Goal: Task Accomplishment & Management: Manage account settings

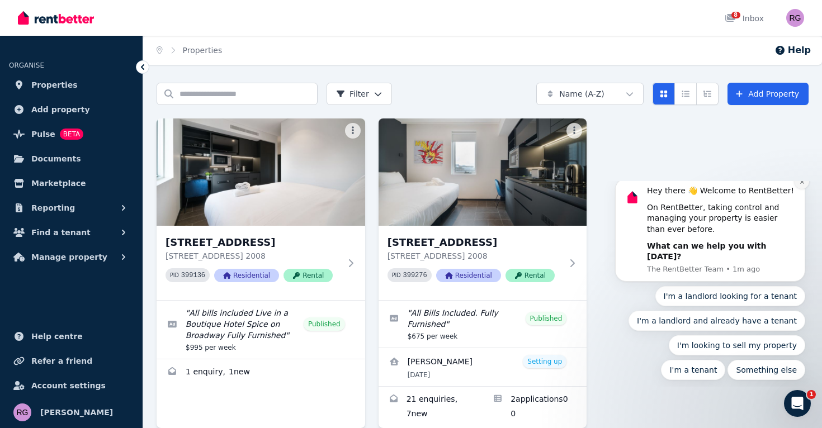
click at [801, 184] on icon "Dismiss notification" at bounding box center [801, 182] width 4 height 4
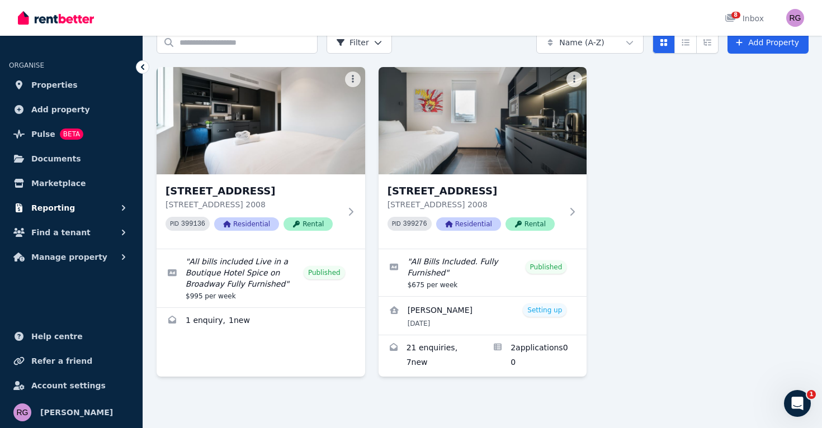
scroll to position [51, 0]
click at [739, 10] on link "8 Inbox" at bounding box center [744, 18] width 44 height 36
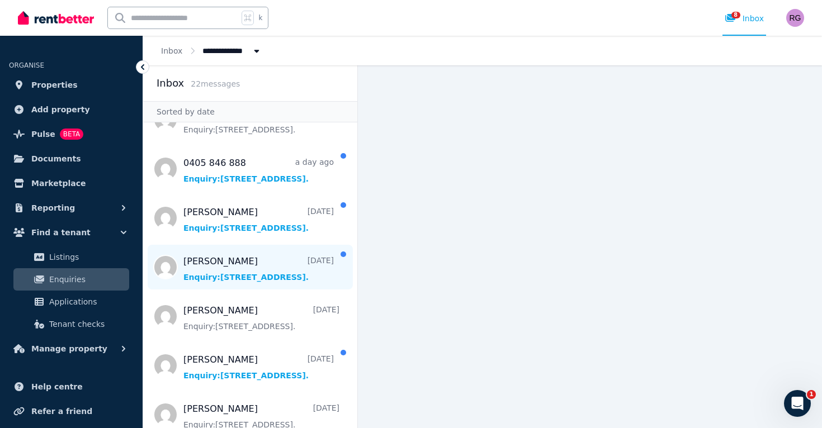
scroll to position [40, 0]
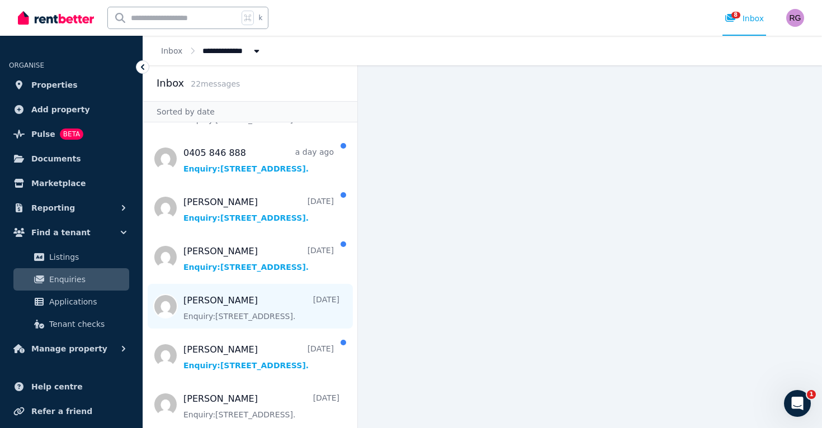
click at [262, 289] on span "Message list" at bounding box center [250, 306] width 214 height 45
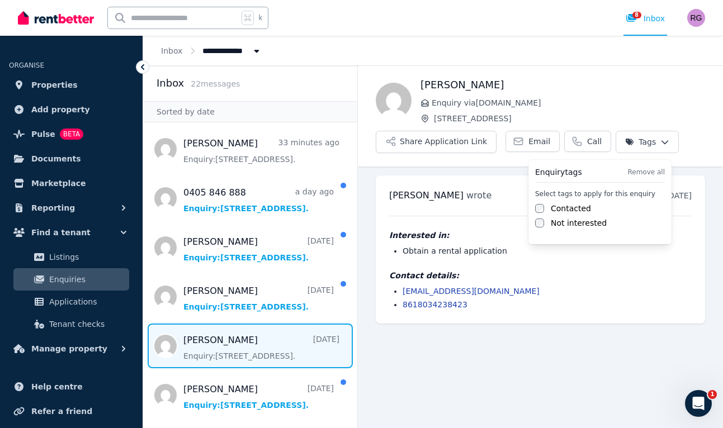
click at [663, 141] on html "**********" at bounding box center [361, 214] width 723 height 428
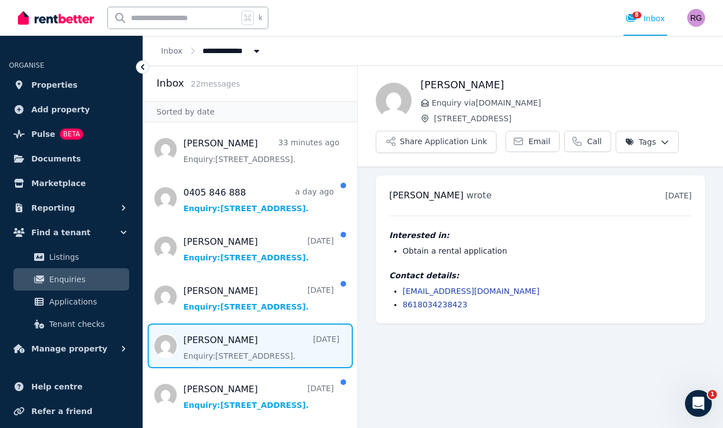
drag, startPoint x: 821, startPoint y: 140, endPoint x: 466, endPoint y: 104, distance: 356.9
click at [466, 104] on span "Enquiry via RealEstate.com.au" at bounding box center [568, 102] width 273 height 11
drag, startPoint x: 466, startPoint y: 104, endPoint x: 425, endPoint y: 104, distance: 40.8
click at [425, 104] on icon at bounding box center [424, 102] width 9 height 9
drag, startPoint x: 425, startPoint y: 104, endPoint x: 427, endPoint y: 144, distance: 39.7
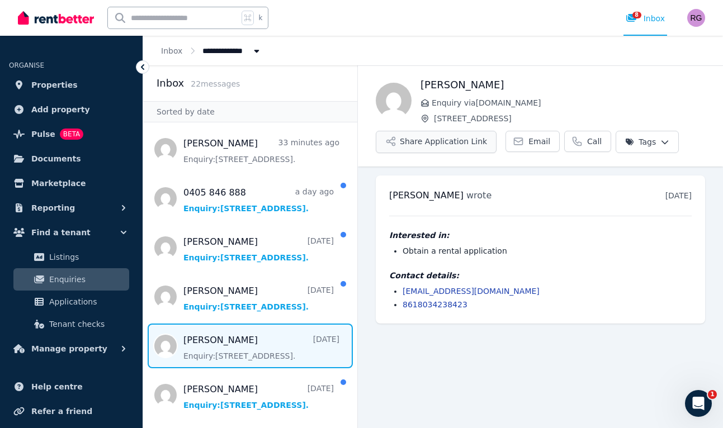
click at [427, 144] on button "Share Application Link" at bounding box center [436, 142] width 121 height 22
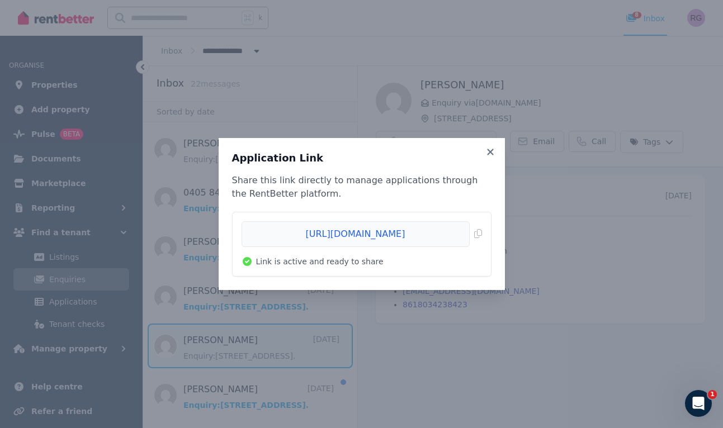
click at [488, 153] on icon at bounding box center [490, 152] width 6 height 6
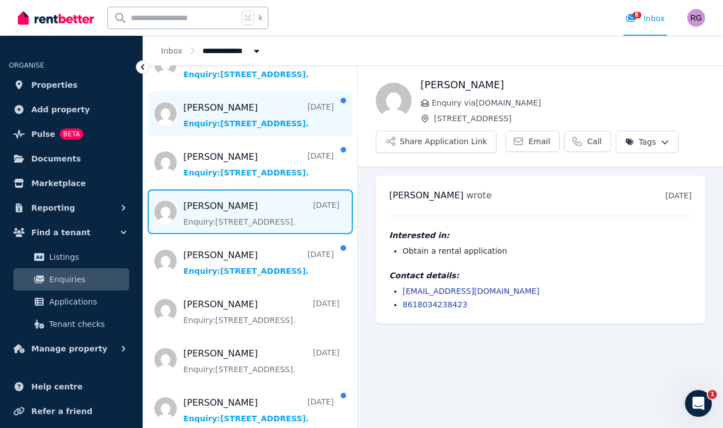
scroll to position [138, 0]
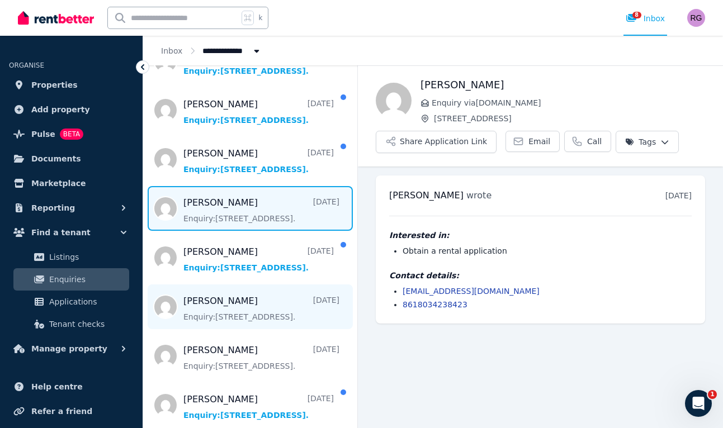
drag, startPoint x: 236, startPoint y: 266, endPoint x: 238, endPoint y: 313, distance: 46.4
click at [238, 313] on span "Message list" at bounding box center [250, 307] width 214 height 45
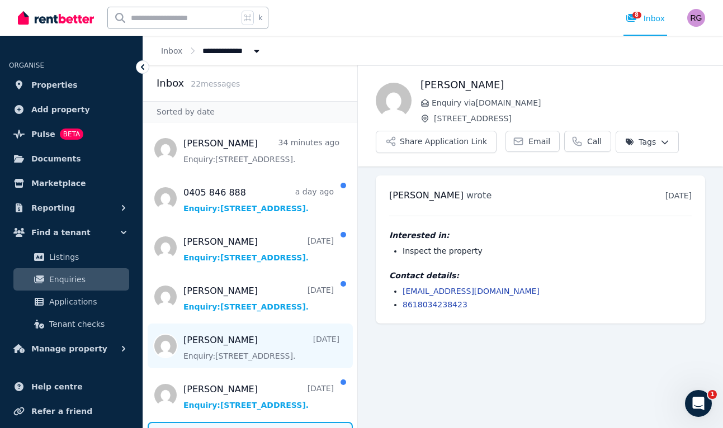
drag, startPoint x: 250, startPoint y: 357, endPoint x: 244, endPoint y: 357, distance: 6.2
click at [244, 357] on span "Message list" at bounding box center [250, 346] width 214 height 45
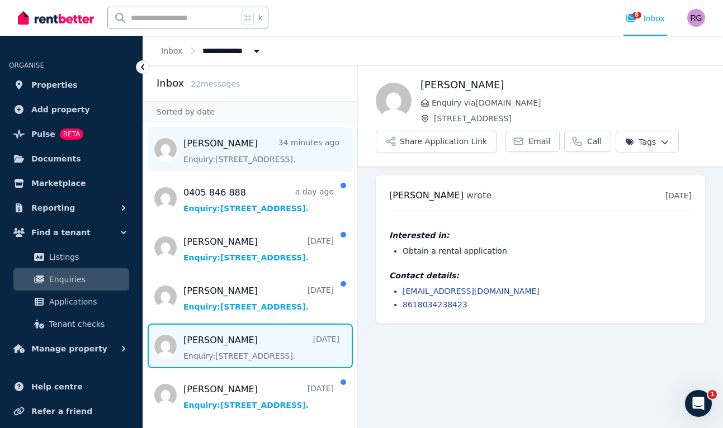
drag, startPoint x: 244, startPoint y: 357, endPoint x: 268, endPoint y: 170, distance: 188.3
click at [268, 170] on span "Message list" at bounding box center [250, 149] width 214 height 45
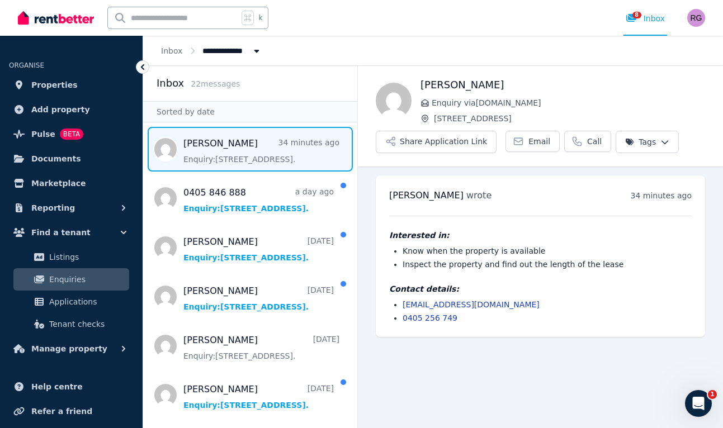
click at [240, 346] on span "Message list" at bounding box center [250, 346] width 214 height 45
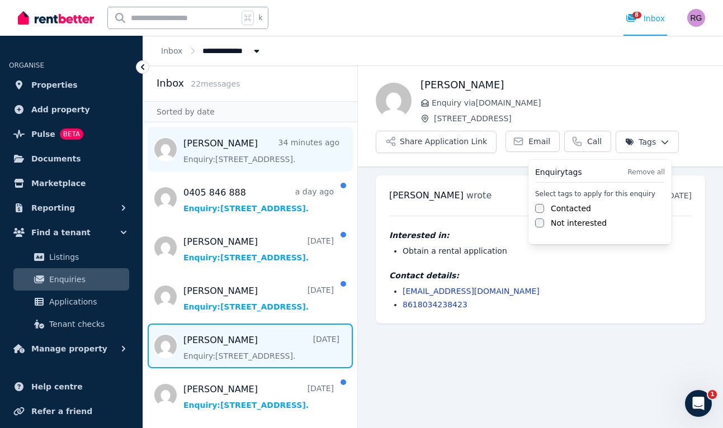
click at [632, 141] on html "**********" at bounding box center [361, 214] width 723 height 428
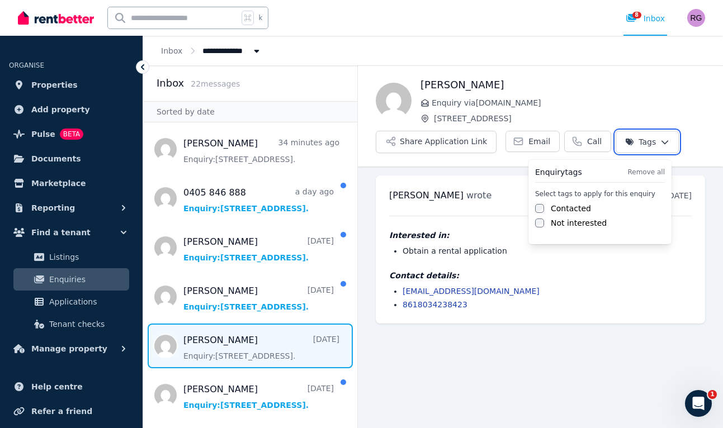
drag, startPoint x: 268, startPoint y: 170, endPoint x: 651, endPoint y: 139, distance: 384.2
click at [651, 139] on html "**********" at bounding box center [361, 214] width 723 height 428
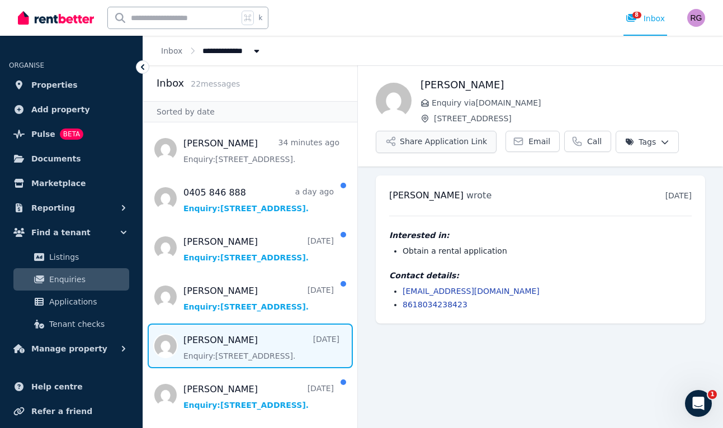
drag, startPoint x: 651, startPoint y: 139, endPoint x: 480, endPoint y: 139, distance: 171.6
click at [480, 139] on button "Share Application Link" at bounding box center [436, 142] width 121 height 22
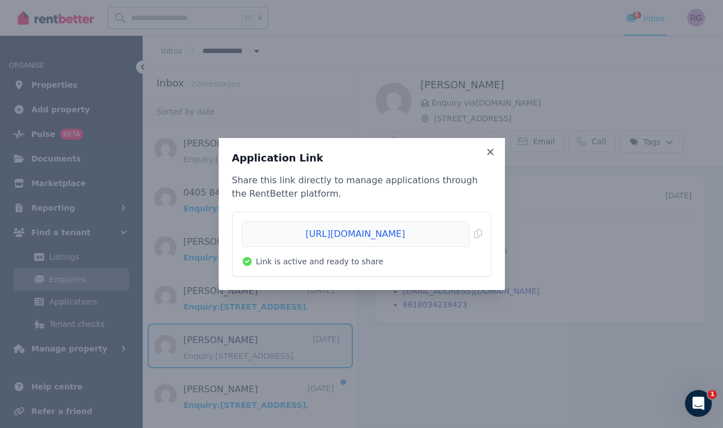
click at [395, 234] on span "Copied!" at bounding box center [362, 234] width 240 height 26
drag, startPoint x: 480, startPoint y: 139, endPoint x: 479, endPoint y: 231, distance: 92.3
click at [479, 231] on span "Copied!" at bounding box center [362, 234] width 240 height 26
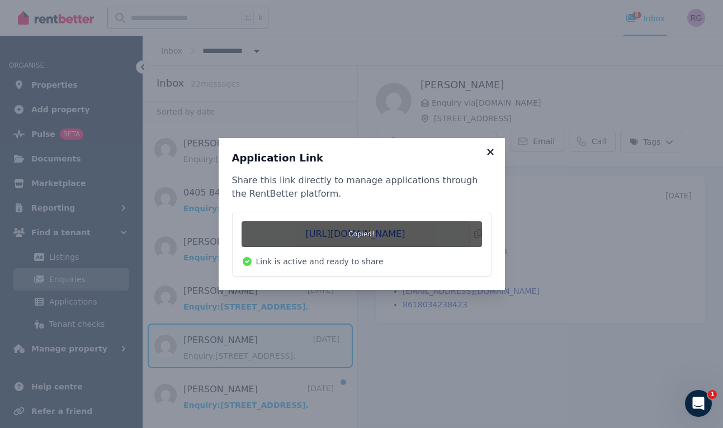
drag, startPoint x: 479, startPoint y: 231, endPoint x: 489, endPoint y: 155, distance: 77.3
click at [489, 155] on icon at bounding box center [490, 152] width 11 height 10
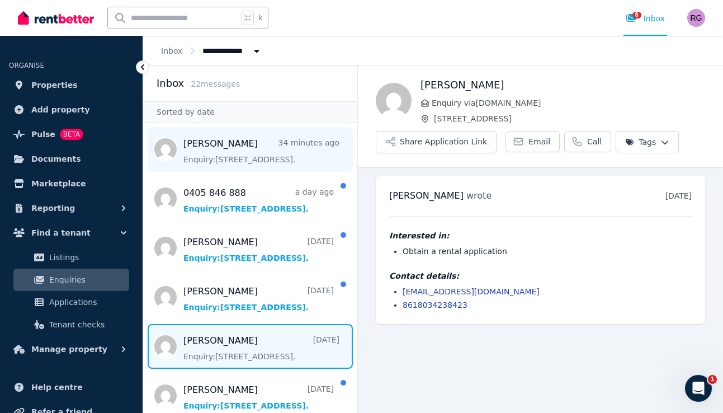
click at [203, 153] on span "Message list" at bounding box center [250, 149] width 214 height 45
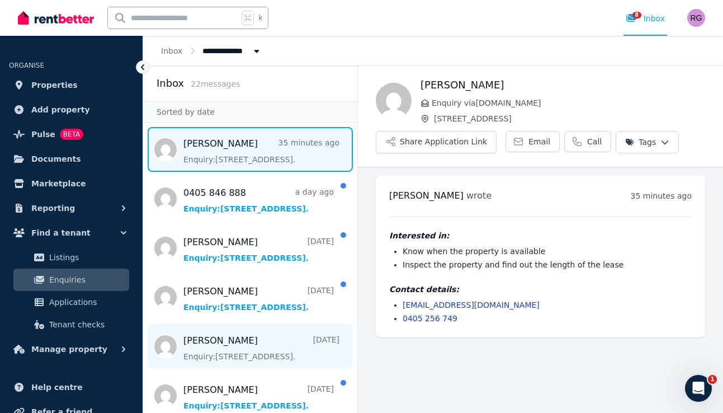
click at [223, 342] on span "Message list" at bounding box center [250, 346] width 214 height 45
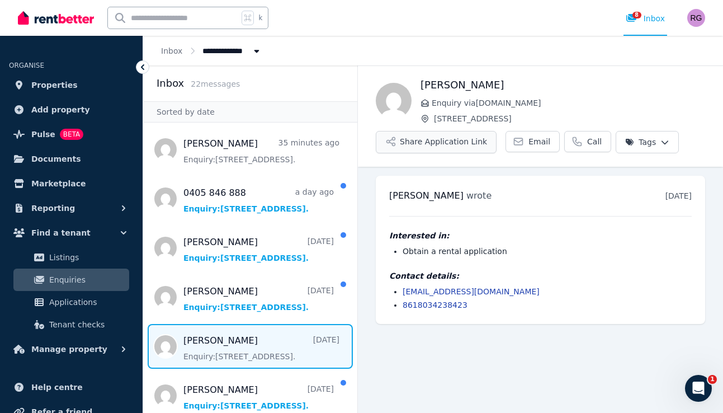
click at [455, 138] on button "Share Application Link" at bounding box center [436, 142] width 121 height 22
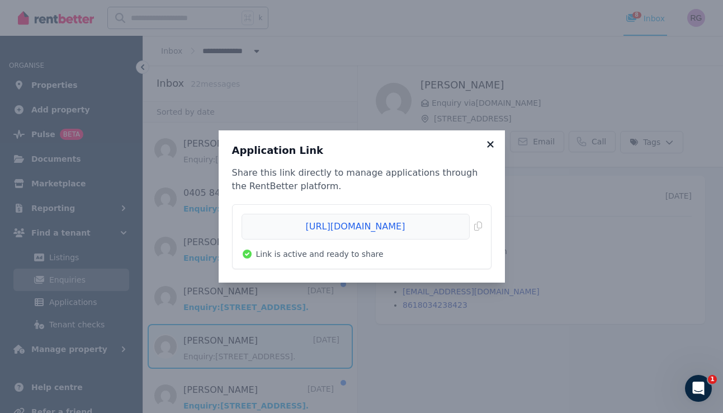
click at [490, 143] on icon at bounding box center [490, 144] width 6 height 6
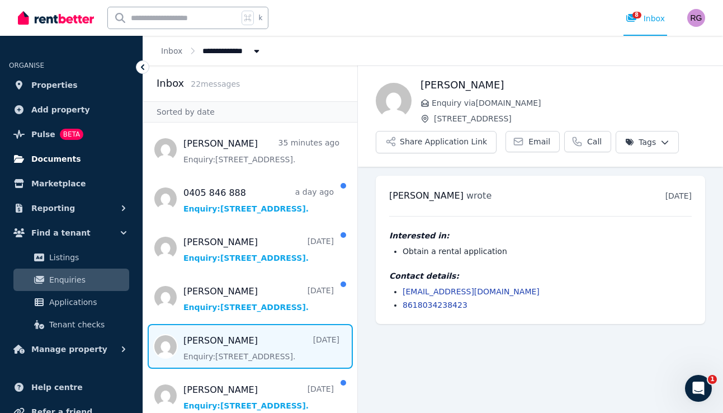
click at [64, 162] on span "Documents" at bounding box center [56, 158] width 50 height 13
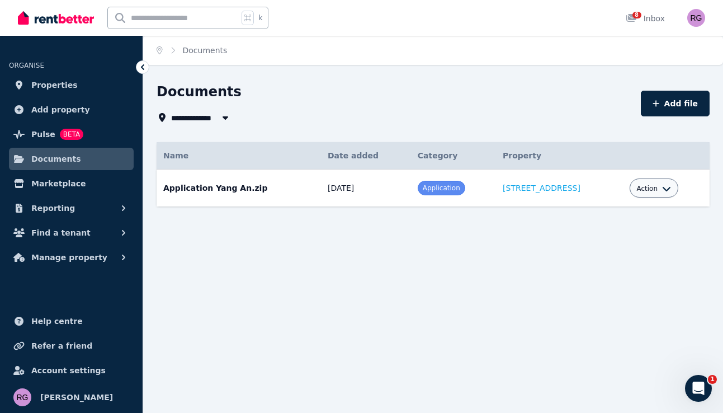
click at [655, 183] on div "Action" at bounding box center [653, 187] width 35 height 13
click at [425, 189] on span "Application" at bounding box center [441, 188] width 37 height 8
click at [321, 186] on td "7/9/2025" at bounding box center [366, 187] width 90 height 37
click at [236, 189] on td "Application Yang An.zip Date added: 7/9/2025 Category: Application Property: 18…" at bounding box center [239, 187] width 164 height 37
click at [177, 183] on td "Application Yang An.zip Date added: 7/9/2025 Category: Application Property: 18…" at bounding box center [239, 187] width 164 height 37
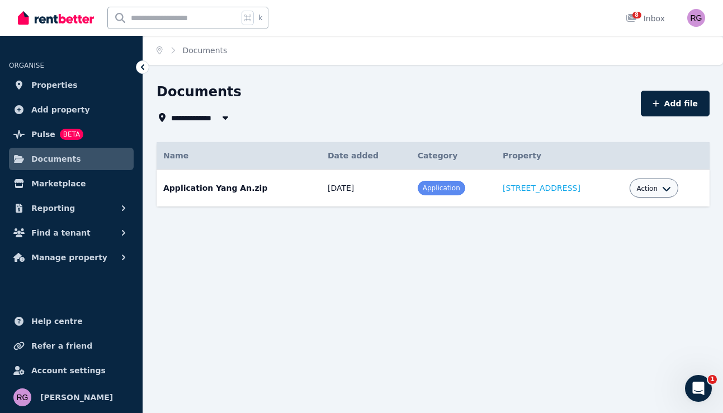
click at [655, 192] on span "Action" at bounding box center [646, 188] width 21 height 9
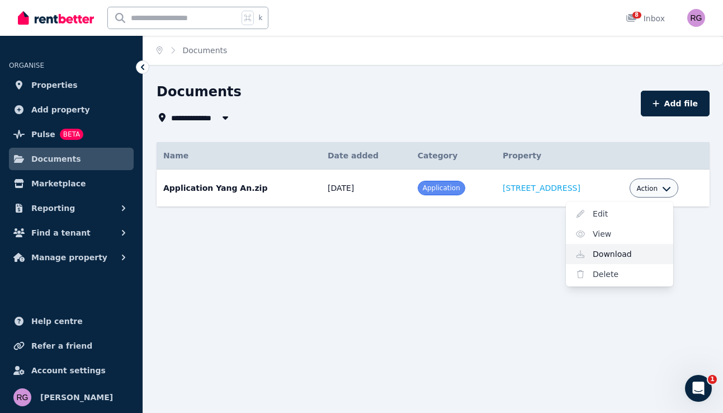
click at [627, 253] on link "Download" at bounding box center [619, 254] width 107 height 20
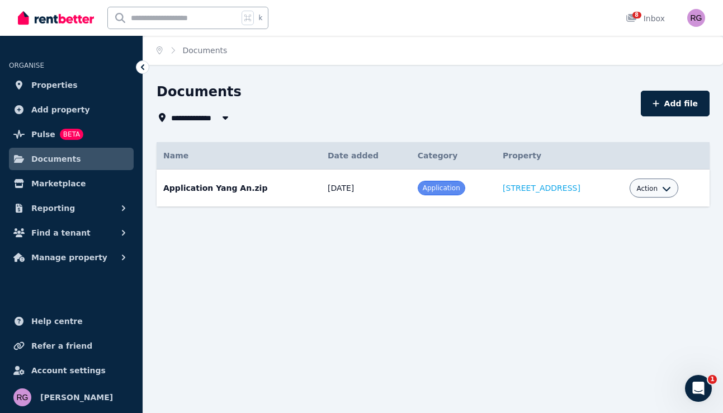
click at [214, 241] on div "**********" at bounding box center [433, 165] width 580 height 164
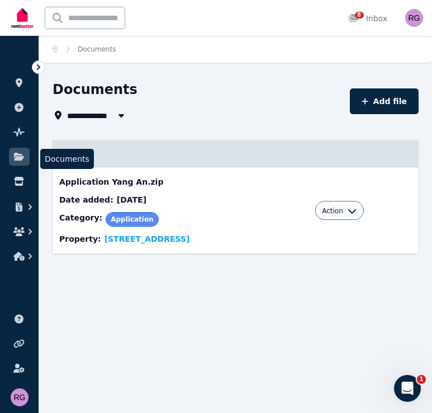
click at [23, 156] on icon at bounding box center [18, 156] width 11 height 9
click at [38, 67] on icon at bounding box center [38, 66] width 11 height 11
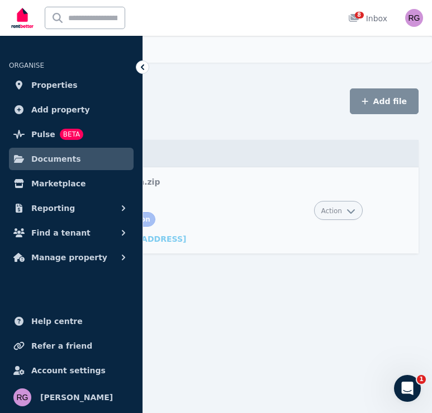
click at [205, 97] on div "Documents" at bounding box center [196, 91] width 294 height 21
click at [365, 16] on div "8" at bounding box center [357, 18] width 18 height 11
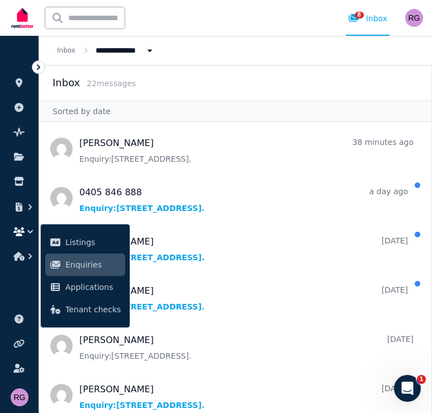
click at [248, 104] on div "Sorted by date" at bounding box center [235, 111] width 392 height 21
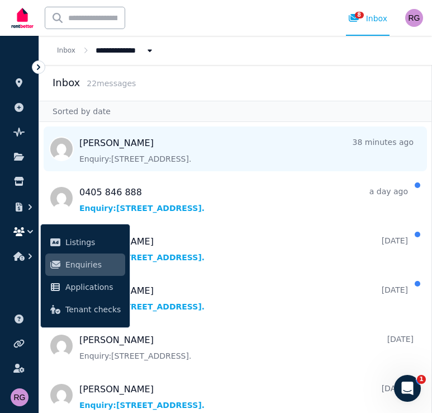
click at [219, 162] on span "Message list" at bounding box center [235, 148] width 392 height 45
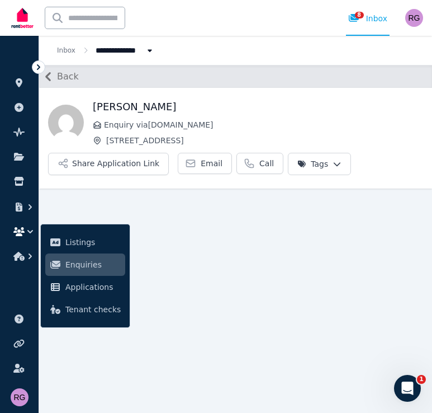
click at [207, 207] on main "Back YUERAN Li Enquiry via RealEstate.com.au 18 Broadway, Chippendale Share App…" at bounding box center [235, 239] width 393 height 348
click at [211, 158] on span "Email" at bounding box center [212, 163] width 22 height 11
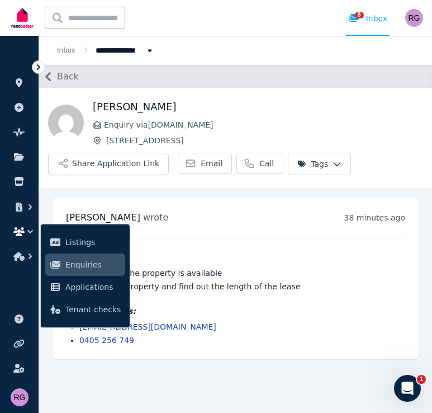
click at [116, 109] on h1 "[PERSON_NAME]" at bounding box center [258, 107] width 330 height 16
click at [211, 168] on span "Email" at bounding box center [212, 163] width 22 height 11
click at [221, 110] on h1 "[PERSON_NAME]" at bounding box center [258, 107] width 330 height 16
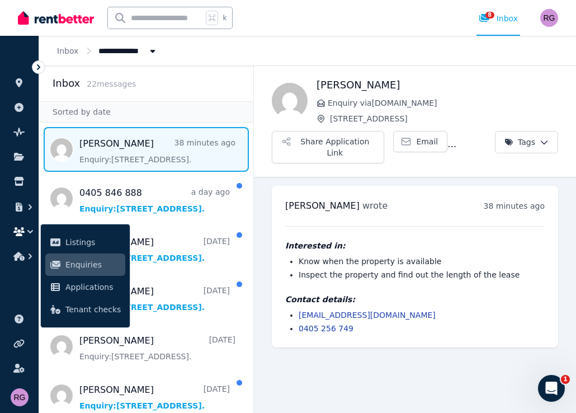
click at [429, 179] on ul "YUERAN Li wrote 38 minutes ago 11:00 am on Tue, 9 Sep 2025 Interested in: Know …" at bounding box center [415, 266] width 322 height 179
click at [414, 140] on link "Email" at bounding box center [420, 141] width 54 height 21
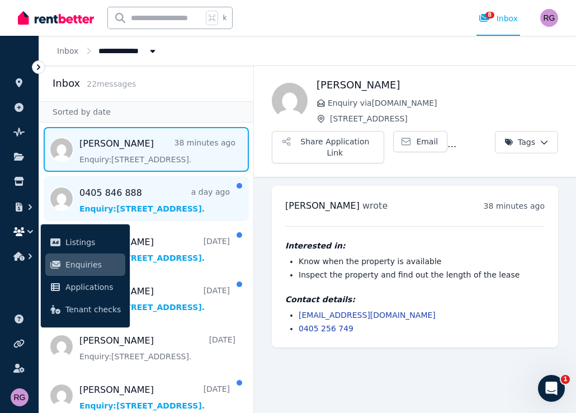
click at [157, 196] on span "Message list" at bounding box center [146, 198] width 214 height 45
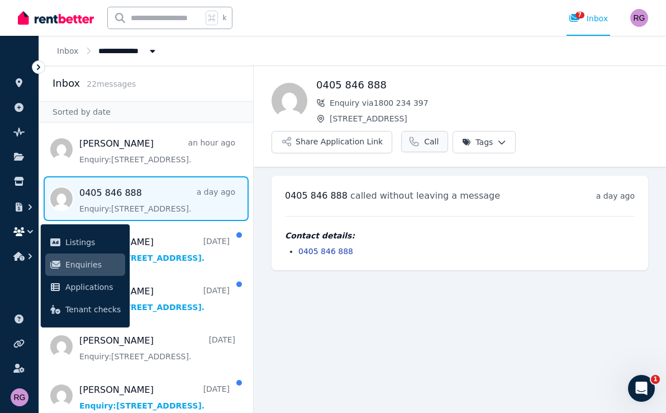
click at [418, 135] on link "Call" at bounding box center [424, 141] width 47 height 21
click at [314, 316] on main "Back 0405 846 888 Enquiry via 1800 234 397 18 Broadway, Chippendale Share Appli…" at bounding box center [460, 238] width 413 height 347
click at [299, 308] on main "Back 0405 846 888 Enquiry via 1800 234 397 18 Broadway, Chippendale Share Appli…" at bounding box center [460, 238] width 413 height 347
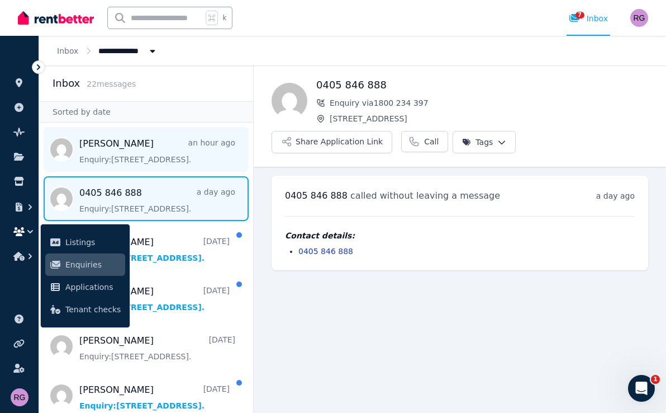
click at [140, 154] on span "Message list" at bounding box center [146, 149] width 214 height 45
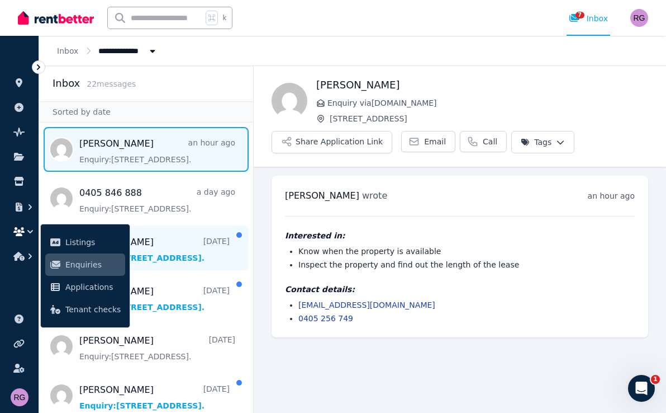
click at [157, 250] on span "Message list" at bounding box center [146, 247] width 214 height 45
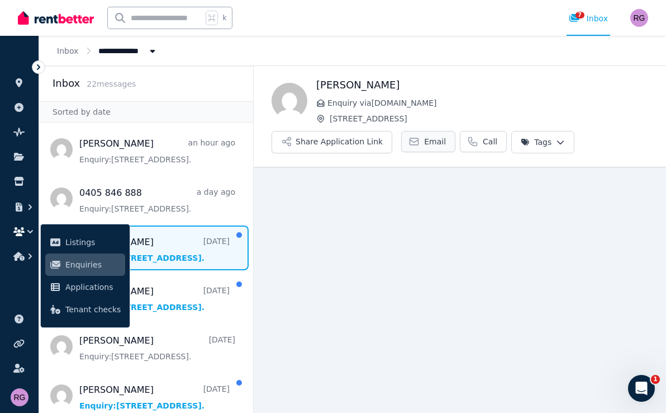
click at [424, 140] on span "Email" at bounding box center [435, 141] width 22 height 11
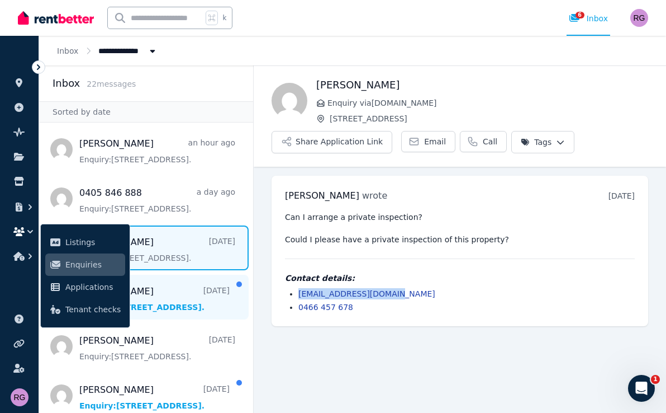
click at [169, 287] on span "Message list" at bounding box center [146, 297] width 214 height 45
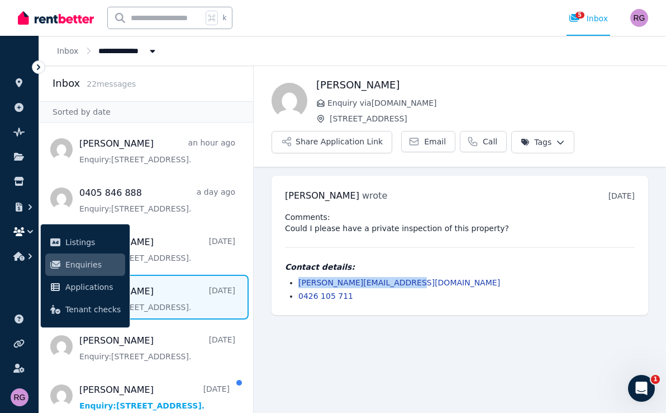
drag, startPoint x: 408, startPoint y: 279, endPoint x: 297, endPoint y: 280, distance: 110.1
click at [297, 280] on ul "angela.che.wan12@gmail.com 0426 105 711" at bounding box center [460, 289] width 350 height 25
copy link "angela.che.wan12@gmail.com"
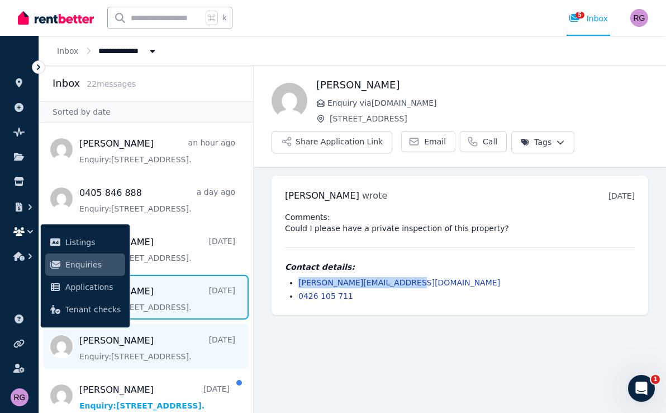
click at [150, 352] on span "Message list" at bounding box center [146, 346] width 214 height 45
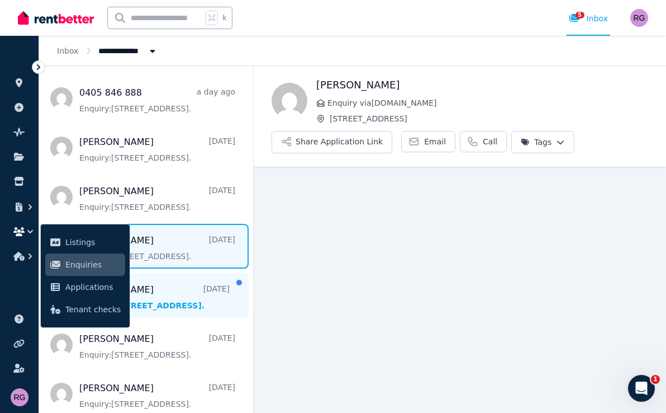
scroll to position [115, 0]
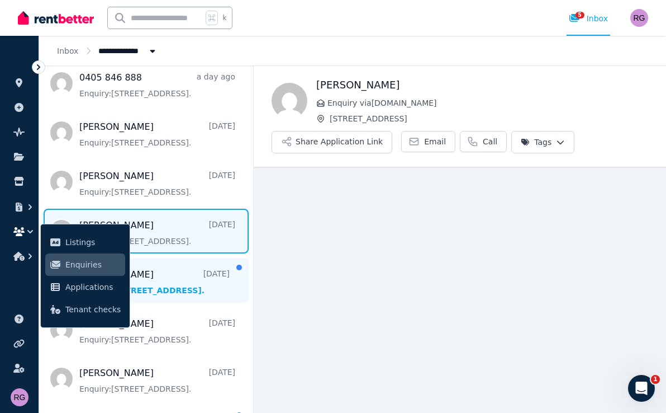
click at [170, 281] on span "Message list" at bounding box center [146, 280] width 214 height 45
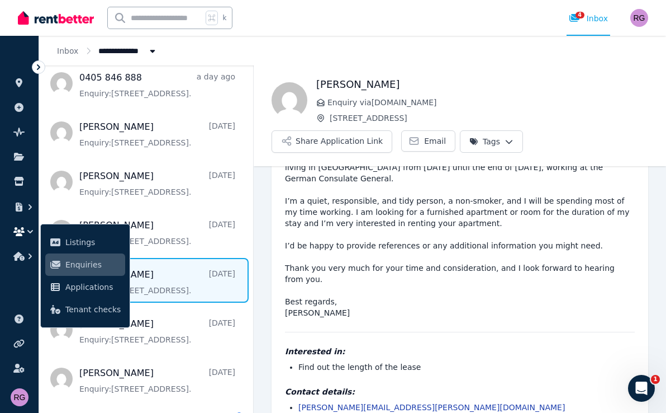
scroll to position [83, 0]
drag, startPoint x: 417, startPoint y: 386, endPoint x: 297, endPoint y: 382, distance: 119.7
click at [297, 402] on ul "teresa.caroline.vier@gmail.com" at bounding box center [460, 407] width 350 height 11
copy link "teresa.caroline.vier@gmail.com"
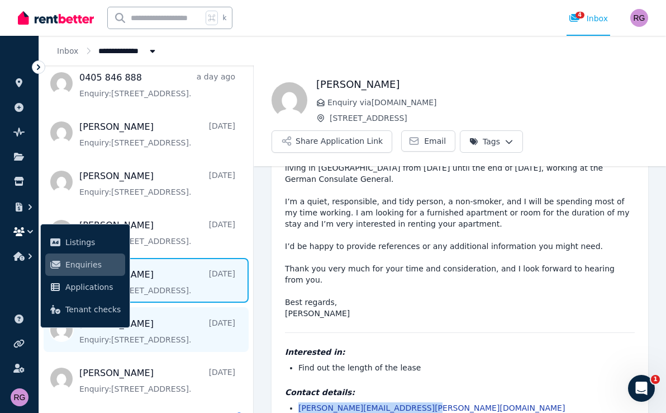
click at [166, 318] on span "Message list" at bounding box center [146, 329] width 214 height 45
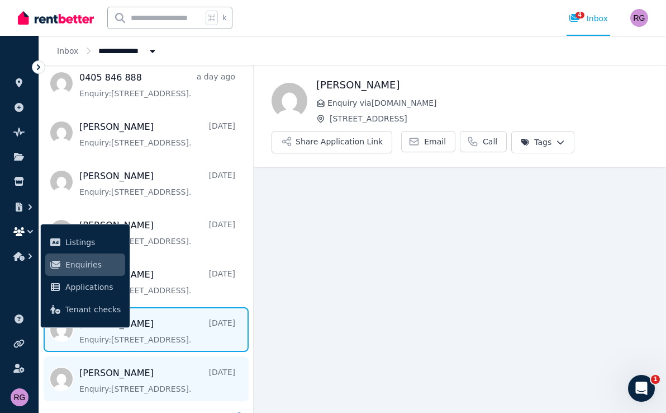
click at [131, 377] on span "Message list" at bounding box center [146, 378] width 214 height 45
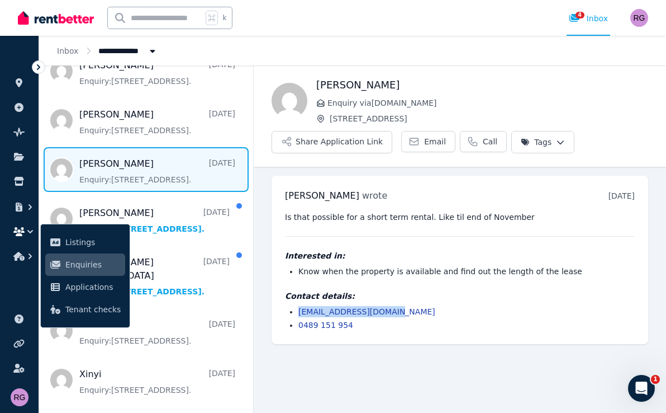
drag, startPoint x: 394, startPoint y: 309, endPoint x: 299, endPoint y: 309, distance: 95.0
click at [299, 309] on li "shayujie2002@gmail.com" at bounding box center [467, 311] width 337 height 11
copy link "shayujie2002@gmail.com"
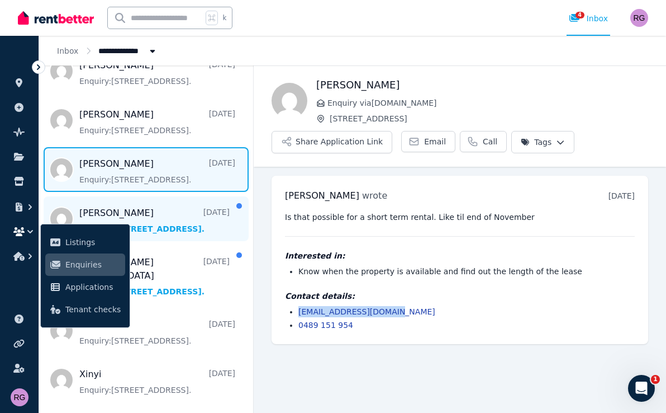
click at [140, 221] on span "Message list" at bounding box center [146, 218] width 214 height 45
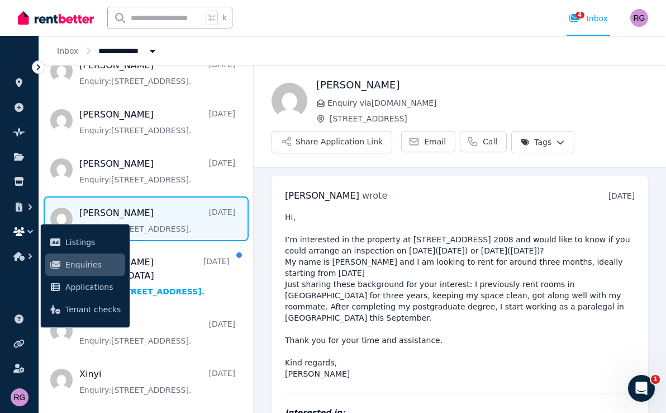
scroll to position [74, 0]
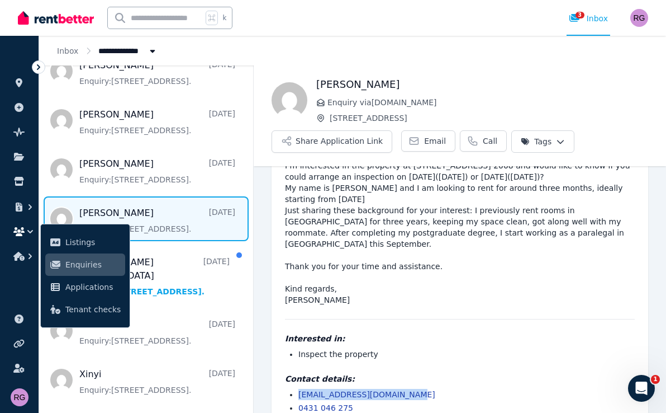
drag, startPoint x: 404, startPoint y: 366, endPoint x: 283, endPoint y: 364, distance: 121.3
click at [283, 364] on div "Yingqi Liang wrote 4 days ago 1:44 pm on Fri, 5 Sep 2025 Hi, I’m interested in …" at bounding box center [460, 264] width 377 height 325
copy link "liangyingqi.scut@gmail.com"
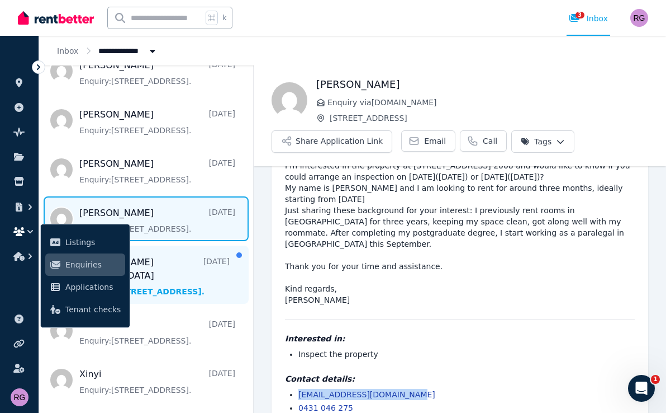
click at [179, 268] on span "Message list" at bounding box center [146, 274] width 214 height 58
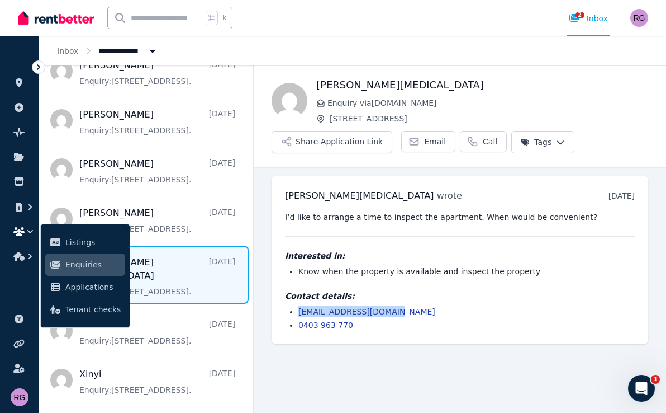
drag, startPoint x: 398, startPoint y: 307, endPoint x: 297, endPoint y: 304, distance: 101.2
click at [297, 304] on div "Contact details: timtim900202@gmail.com 0403 963 770" at bounding box center [460, 310] width 350 height 40
copy link "timtim900202@gmail.com"
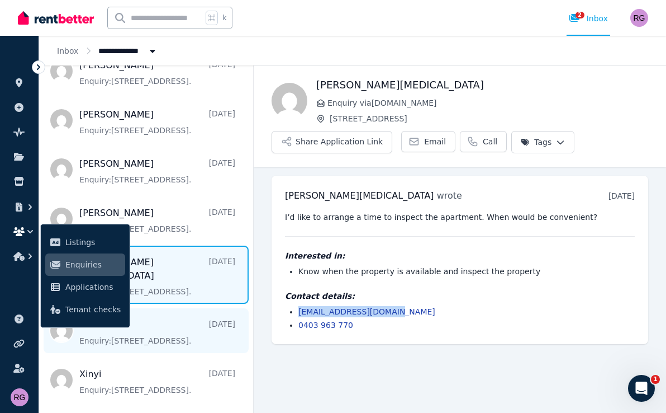
click at [177, 315] on span "Message list" at bounding box center [146, 330] width 214 height 45
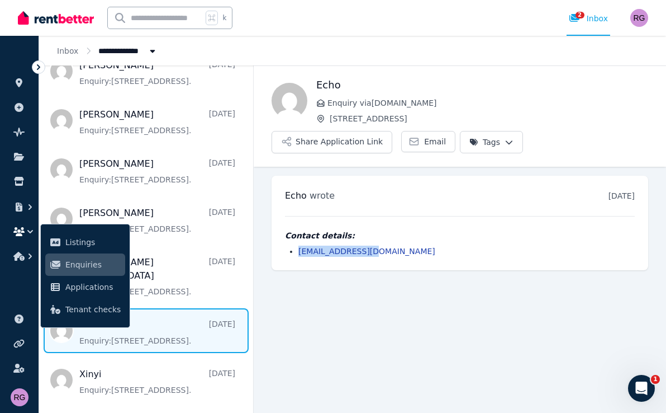
drag, startPoint x: 385, startPoint y: 249, endPoint x: 292, endPoint y: 244, distance: 93.0
click at [292, 244] on div "Contact details: 2695224960@qq.com" at bounding box center [460, 243] width 350 height 27
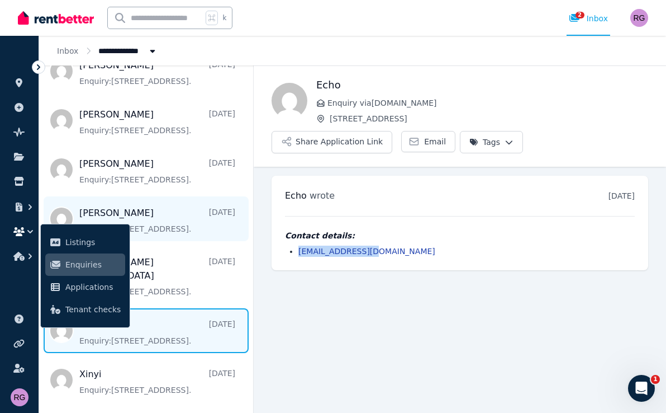
copy link "2695224960@qq.com"
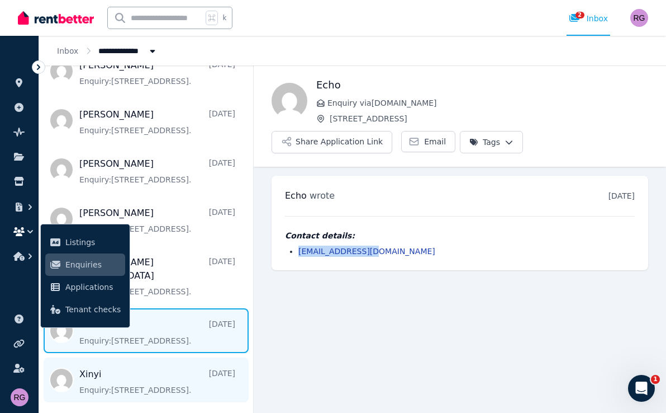
click at [158, 357] on span "Message list" at bounding box center [146, 379] width 214 height 45
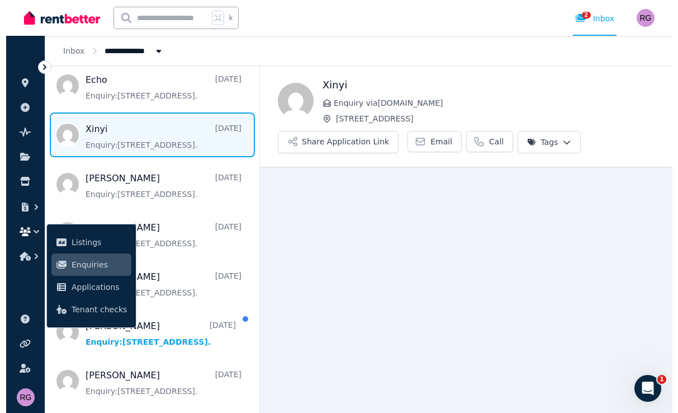
scroll to position [580, 0]
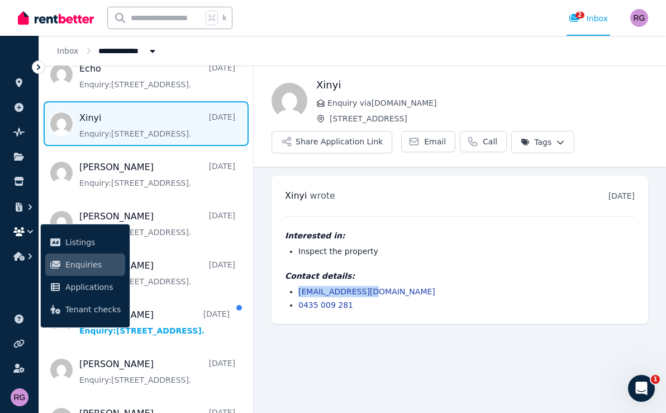
drag, startPoint x: 380, startPoint y: 291, endPoint x: 289, endPoint y: 288, distance: 91.2
click at [299, 288] on li "1504019100@qq.com" at bounding box center [467, 291] width 337 height 11
copy link "1504019100@qq.com"
click at [2, 12] on div "Open main menu k 2 Inbox Open user menu" at bounding box center [333, 18] width 666 height 36
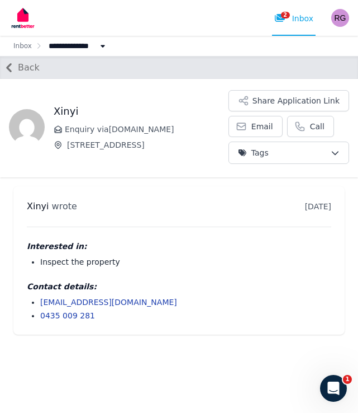
click at [18, 60] on button "Back" at bounding box center [20, 68] width 40 height 18
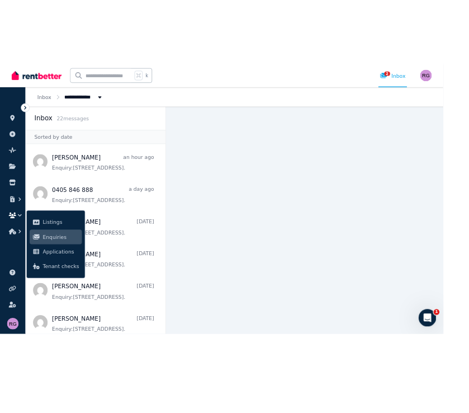
scroll to position [0, 0]
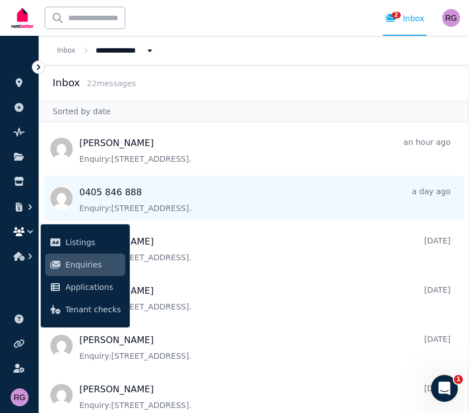
click at [146, 191] on span "Message list" at bounding box center [253, 198] width 429 height 45
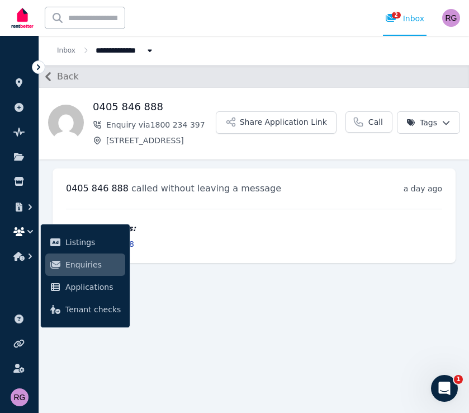
click at [37, 63] on icon at bounding box center [38, 66] width 11 height 11
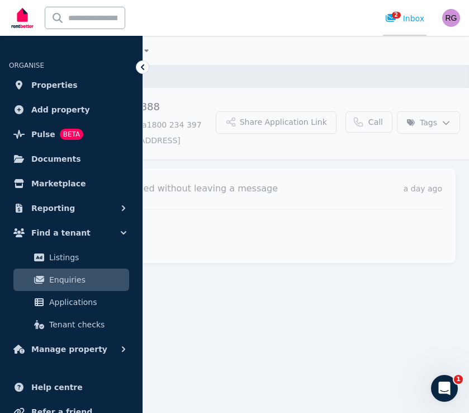
click at [388, 26] on link "2 Inbox" at bounding box center [405, 18] width 44 height 36
click at [86, 285] on span "Enquiries" at bounding box center [86, 279] width 75 height 13
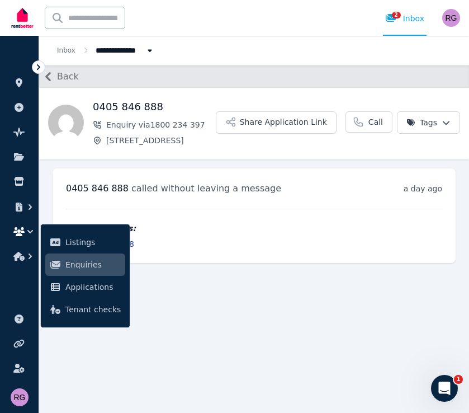
click at [49, 76] on icon "button" at bounding box center [48, 77] width 18 height 18
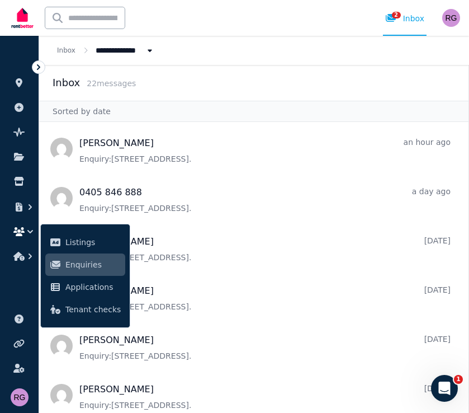
click at [39, 69] on icon at bounding box center [38, 67] width 3 height 6
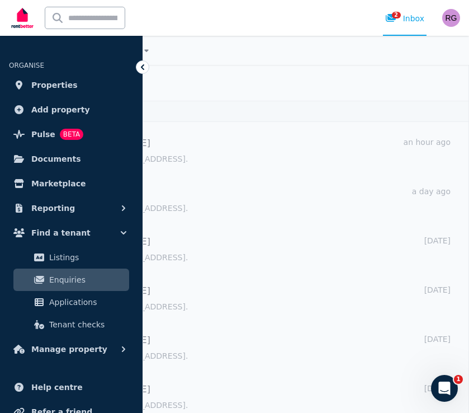
click at [221, 94] on div "Inbox 22 message s" at bounding box center [252, 83] width 433 height 36
click at [139, 64] on icon at bounding box center [142, 66] width 11 height 11
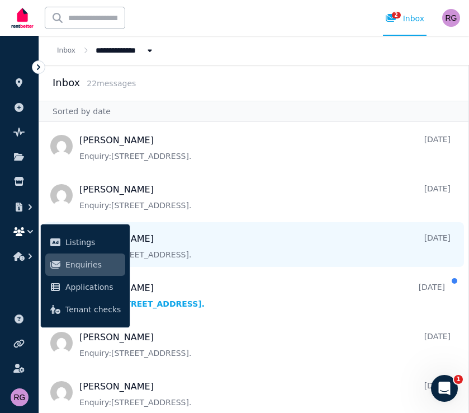
scroll to position [598, 0]
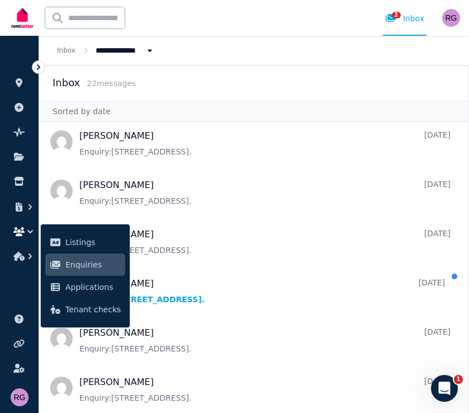
click at [245, 96] on div "Inbox 22 message s" at bounding box center [253, 83] width 429 height 36
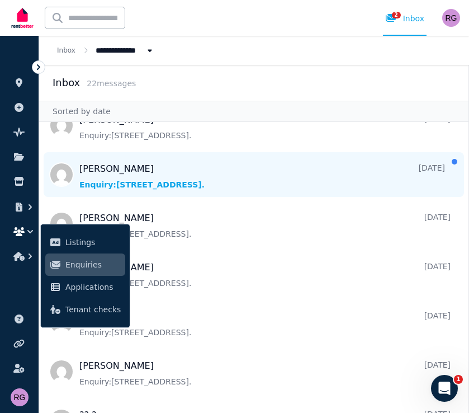
scroll to position [715, 0]
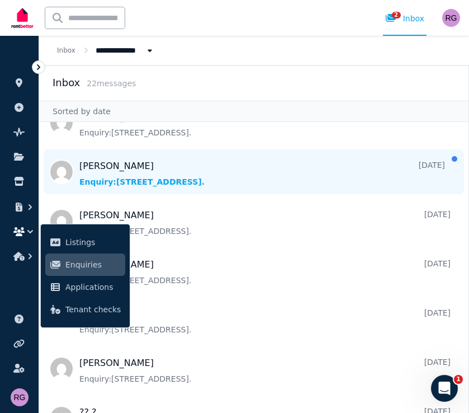
click at [174, 167] on span "Message list" at bounding box center [253, 171] width 429 height 45
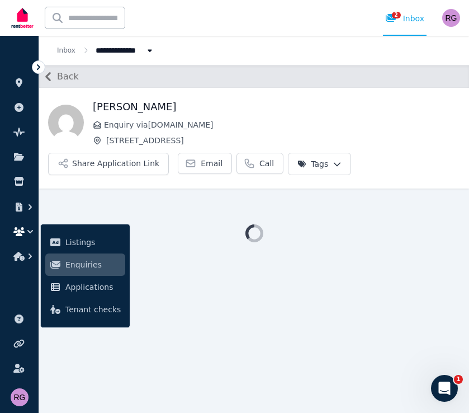
click at [163, 250] on div at bounding box center [254, 232] width 430 height 89
click at [97, 272] on link "Enquiries" at bounding box center [85, 264] width 80 height 22
click at [146, 263] on main "Back Nick Zhang Enquiry via RealEstate.com.au 18 Broadway, Chippendale Share Ap…" at bounding box center [254, 239] width 430 height 348
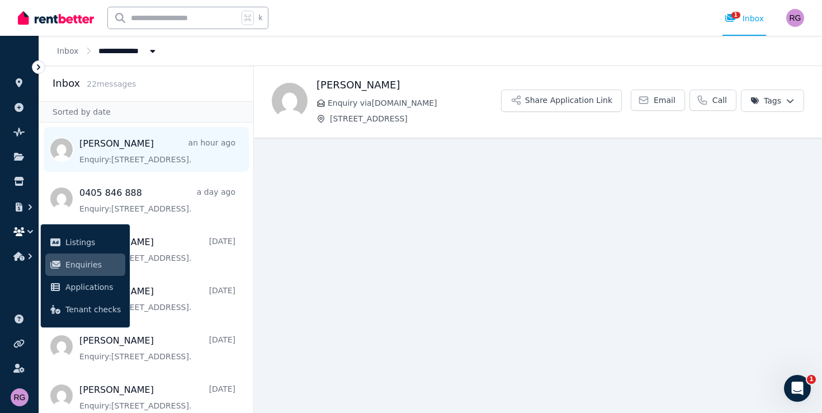
click at [160, 145] on span "Message list" at bounding box center [146, 149] width 214 height 45
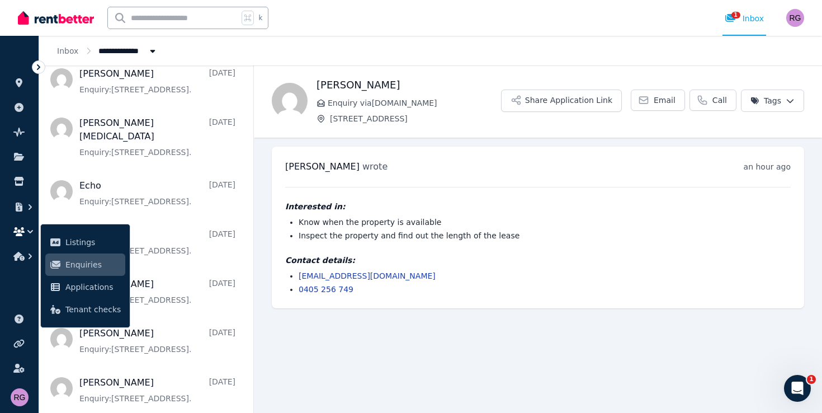
scroll to position [463, 0]
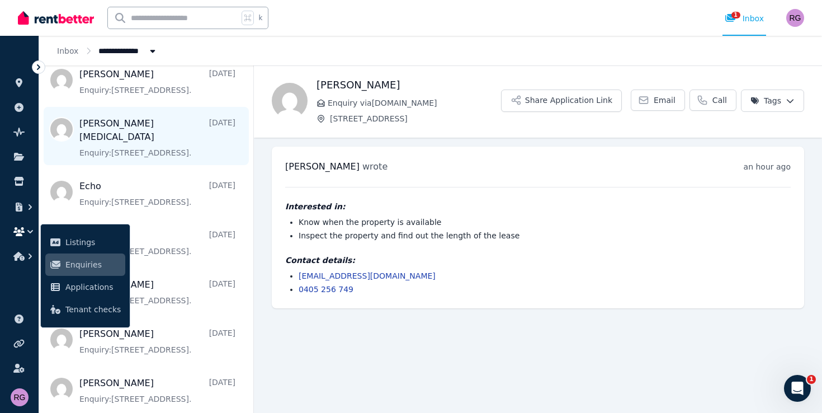
click at [148, 136] on span "Message list" at bounding box center [146, 136] width 214 height 58
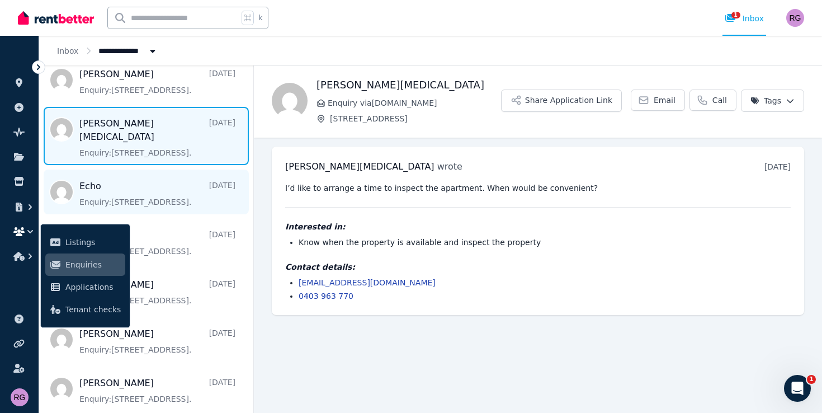
click at [153, 182] on span "Message list" at bounding box center [146, 191] width 214 height 45
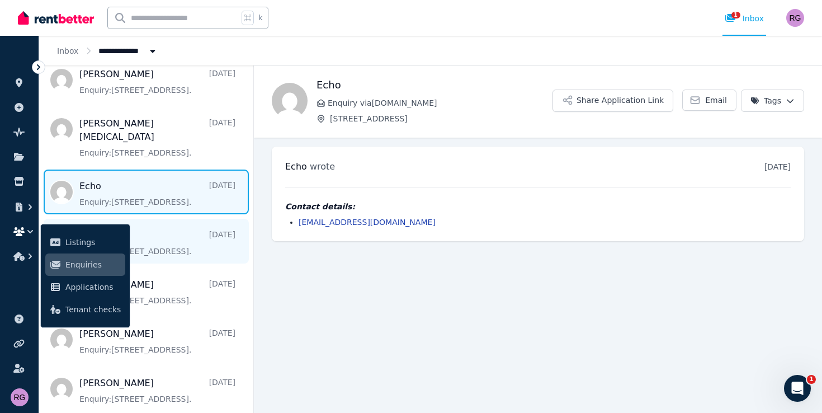
click at [153, 229] on span "Message list" at bounding box center [146, 241] width 214 height 45
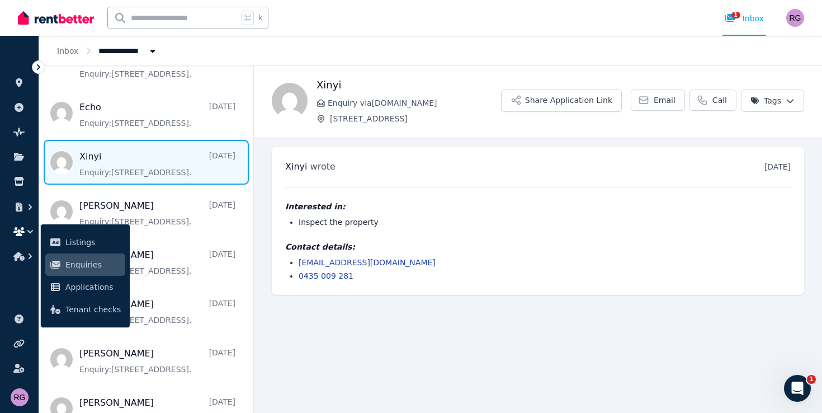
scroll to position [542, 0]
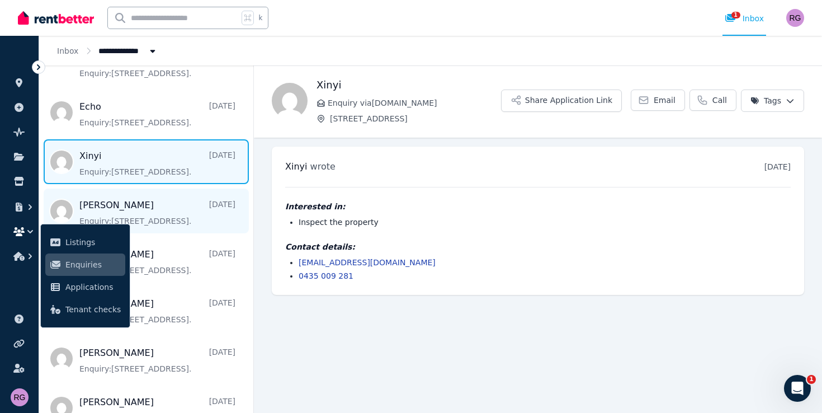
click at [149, 210] on span "Message list" at bounding box center [146, 210] width 214 height 45
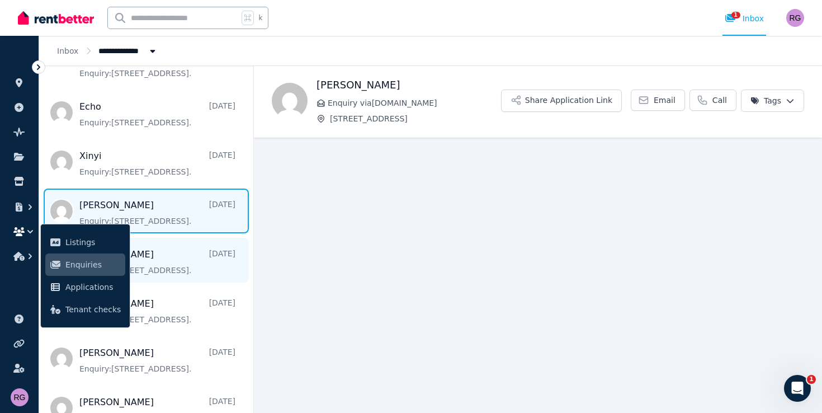
click at [161, 246] on span "Message list" at bounding box center [146, 260] width 214 height 45
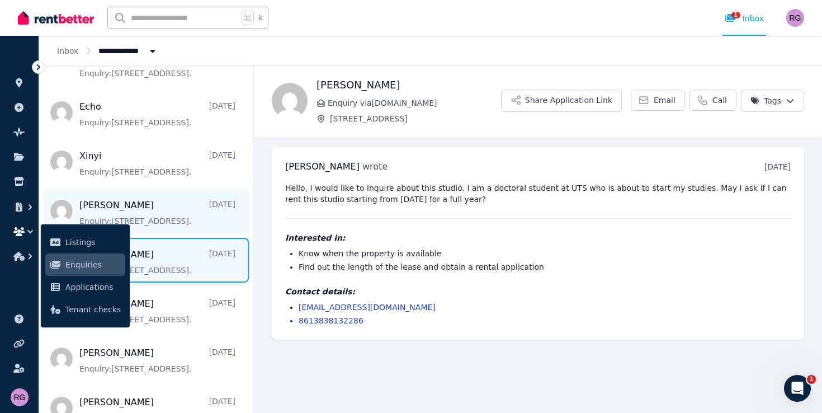
click at [209, 198] on span "Message list" at bounding box center [146, 210] width 214 height 45
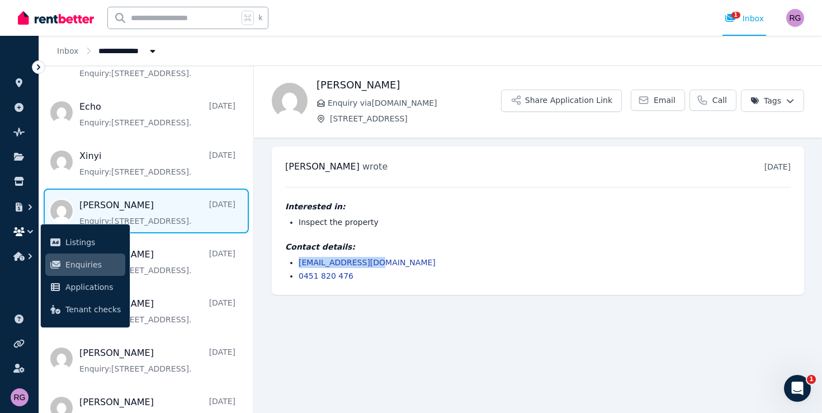
drag, startPoint x: 374, startPoint y: 262, endPoint x: 290, endPoint y: 260, distance: 84.4
click at [299, 260] on li "alejof49@gmail.com" at bounding box center [545, 262] width 492 height 11
copy link "alejof49@gmail.com"
click at [187, 242] on span "Message list" at bounding box center [146, 260] width 214 height 45
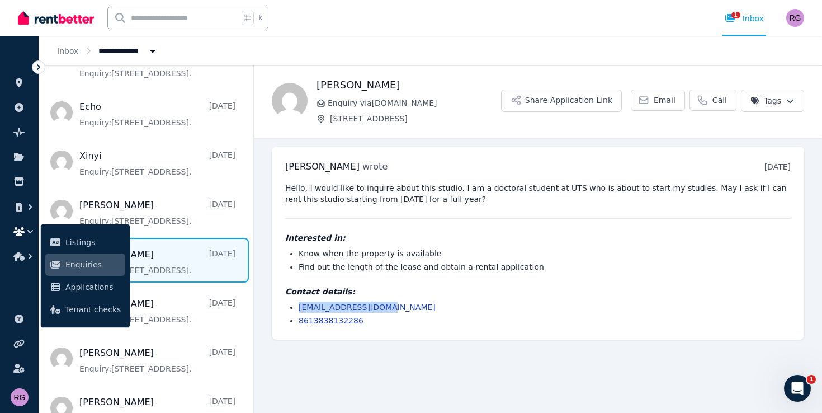
drag, startPoint x: 386, startPoint y: 306, endPoint x: 295, endPoint y: 305, distance: 91.1
click at [295, 305] on ul "lihaihan0508@163.com 8613838132286" at bounding box center [537, 313] width 505 height 25
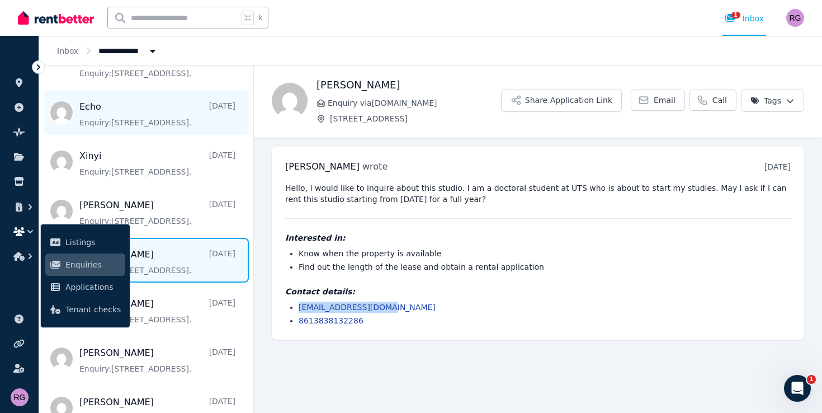
copy link "lihaihan0508@163.com"
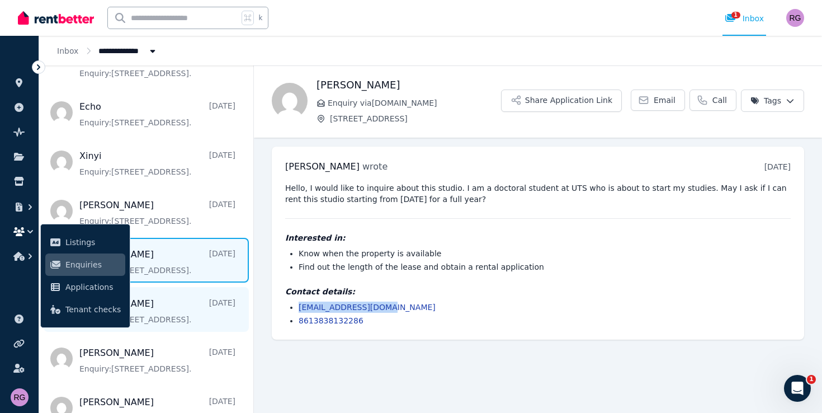
click at [152, 290] on span "Message list" at bounding box center [146, 309] width 214 height 45
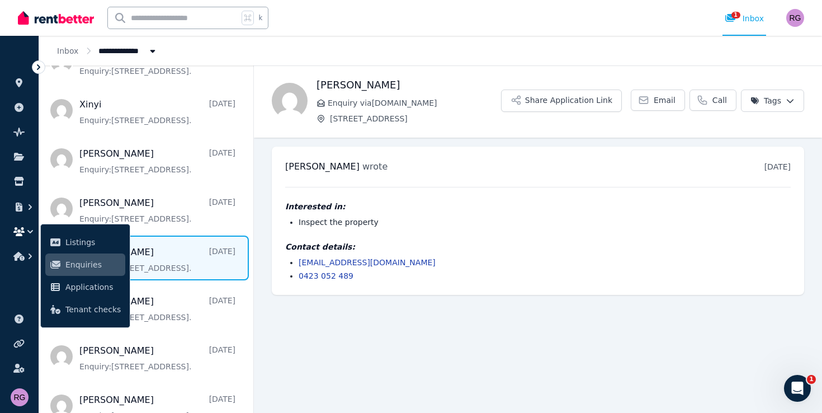
scroll to position [607, 0]
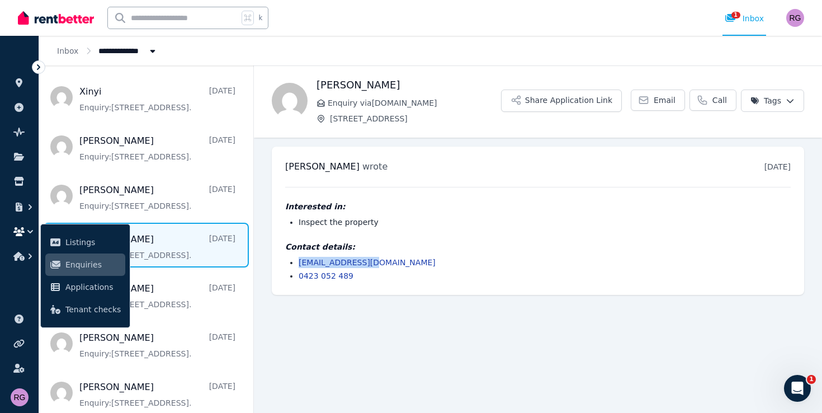
drag, startPoint x: 381, startPoint y: 264, endPoint x: 300, endPoint y: 259, distance: 81.2
click at [300, 259] on li "1061080668@qq.com" at bounding box center [545, 262] width 492 height 11
copy link "1061080668@qq.com"
click at [173, 282] on span "Message list" at bounding box center [146, 294] width 214 height 45
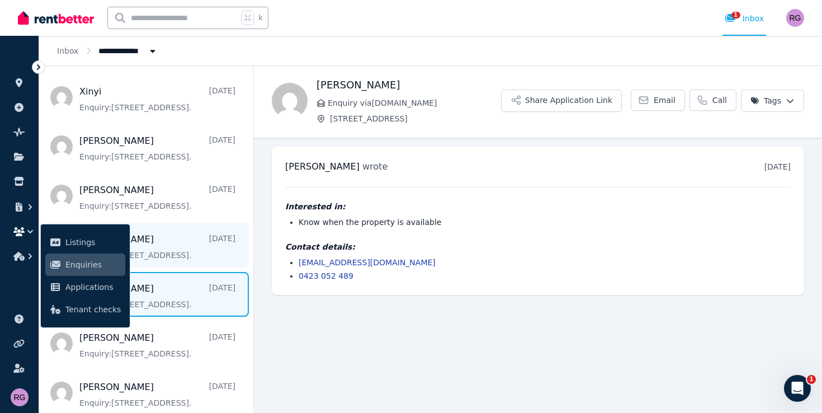
click at [183, 249] on span "Message list" at bounding box center [146, 245] width 214 height 45
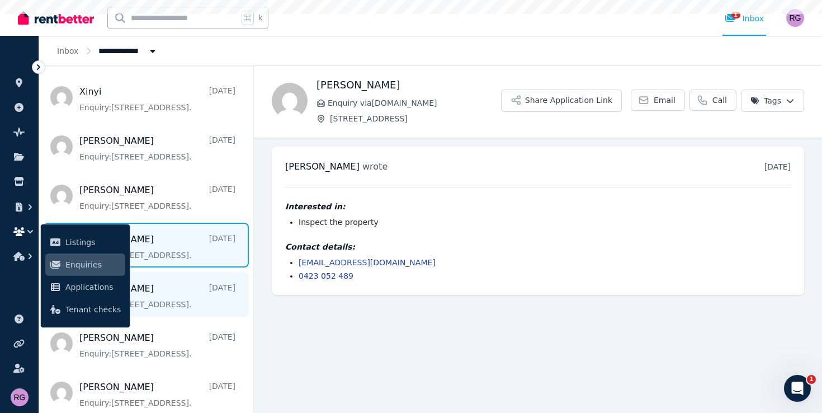
click at [173, 282] on span "Message list" at bounding box center [146, 294] width 214 height 45
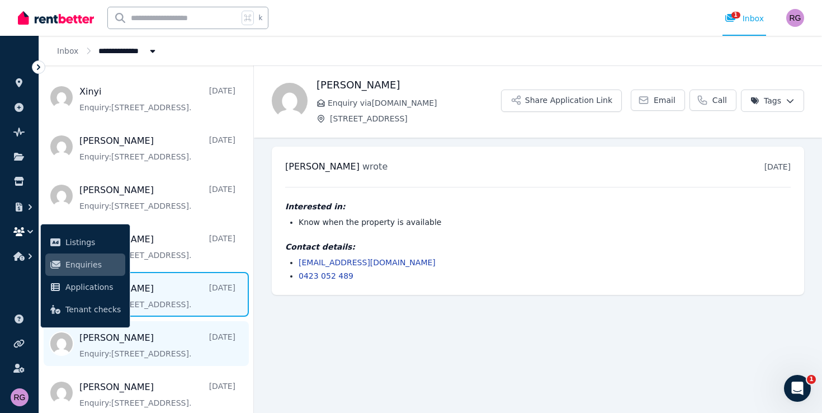
click at [166, 327] on span "Message list" at bounding box center [146, 343] width 214 height 45
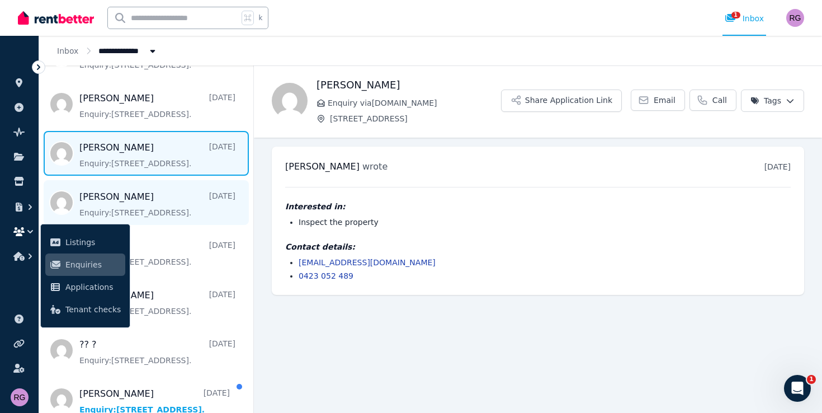
scroll to position [796, 0]
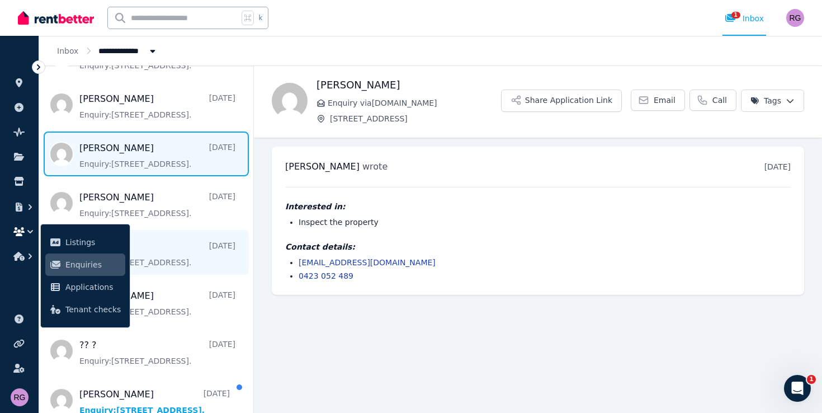
click at [159, 240] on span "Message list" at bounding box center [146, 252] width 214 height 45
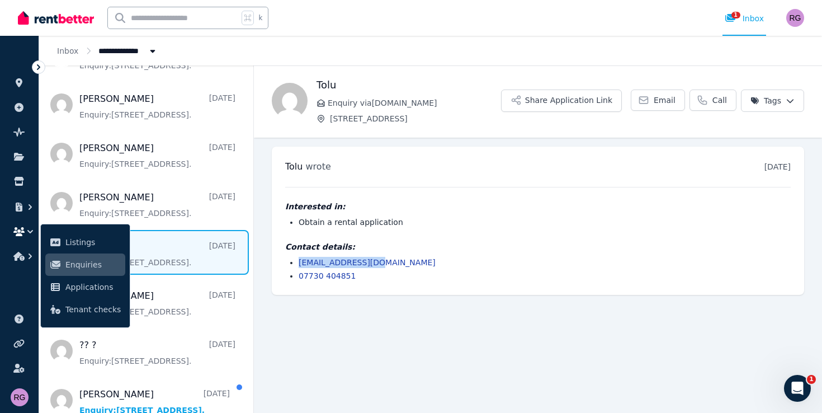
drag, startPoint x: 391, startPoint y: 261, endPoint x: 292, endPoint y: 259, distance: 99.0
click at [299, 259] on li "solowude@yahoo.com" at bounding box center [545, 262] width 492 height 11
click at [203, 289] on span "Message list" at bounding box center [146, 301] width 214 height 45
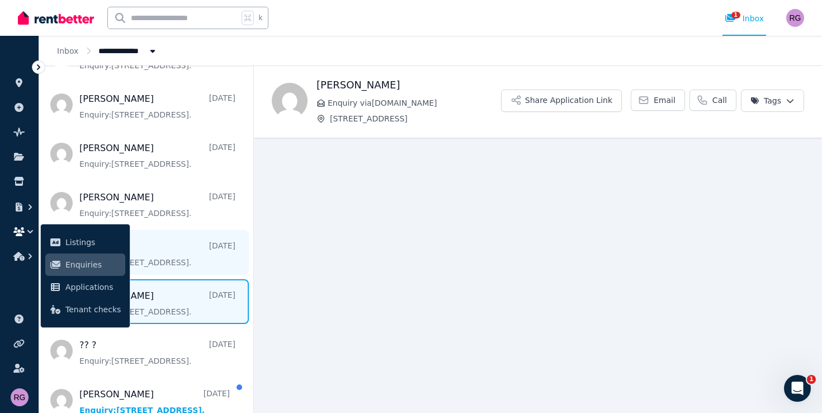
click at [141, 250] on span "Message list" at bounding box center [146, 252] width 214 height 45
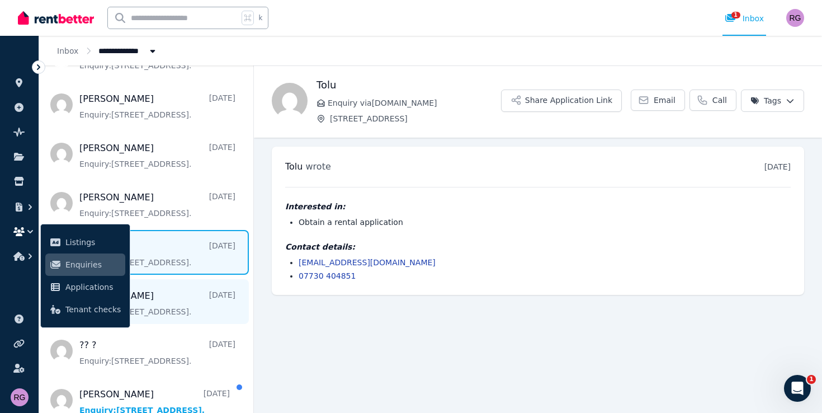
click at [152, 290] on span "Message list" at bounding box center [146, 301] width 214 height 45
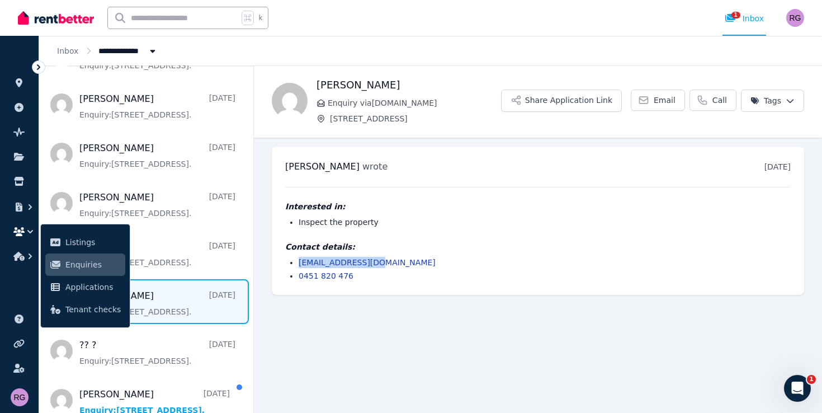
drag, startPoint x: 378, startPoint y: 262, endPoint x: 300, endPoint y: 254, distance: 78.1
click at [300, 254] on div "Contact details: alejof49@gmail.com 0451 820 476" at bounding box center [537, 261] width 505 height 40
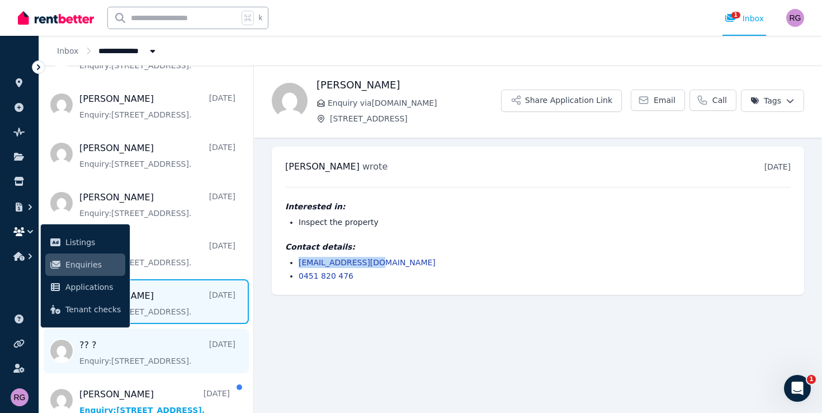
click at [172, 339] on span "Message list" at bounding box center [146, 350] width 214 height 45
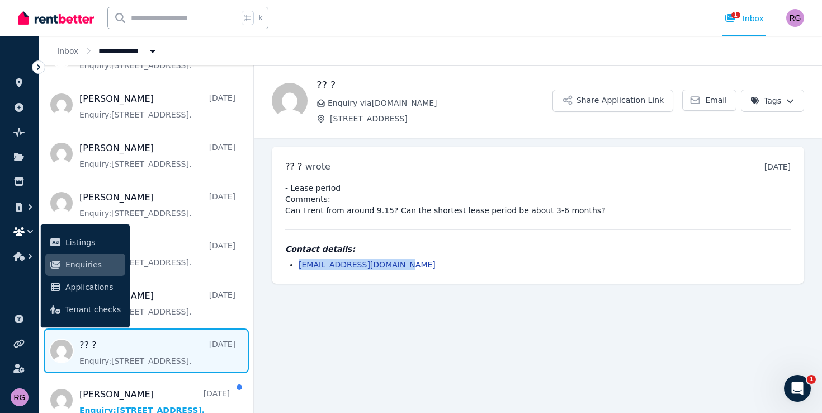
drag, startPoint x: 403, startPoint y: 271, endPoint x: 294, endPoint y: 258, distance: 109.8
click at [294, 258] on div "?? ? wrote 11 days ago 2:54 pm on Fri, 29 Aug 2025 - Lease period Comments: Can…" at bounding box center [538, 214] width 532 height 137
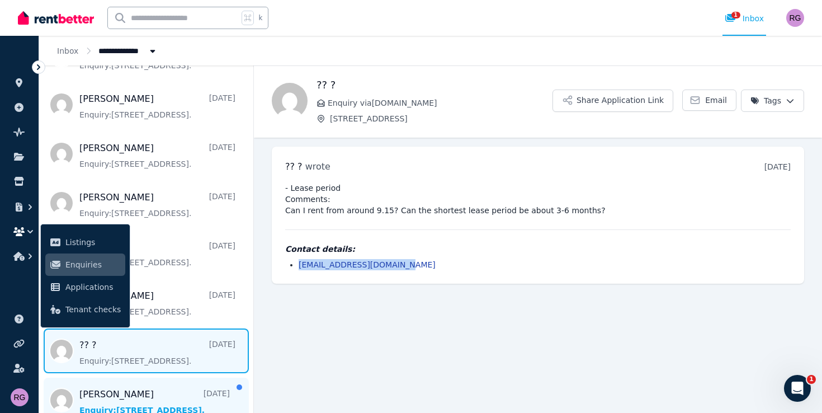
click at [124, 377] on span "Message list" at bounding box center [146, 399] width 214 height 45
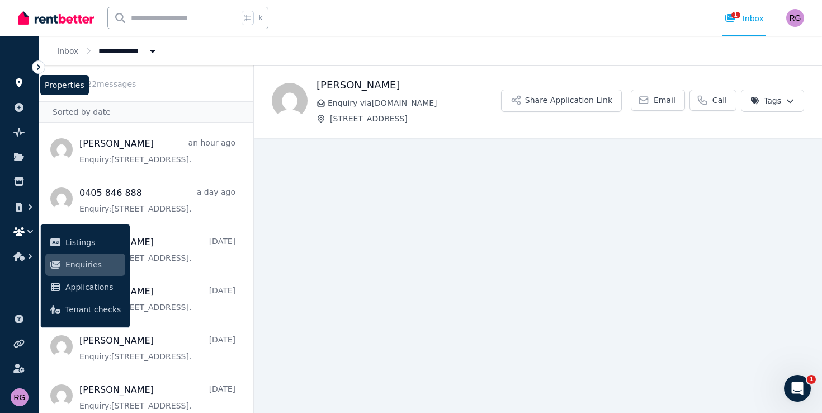
click at [20, 84] on icon at bounding box center [19, 82] width 7 height 9
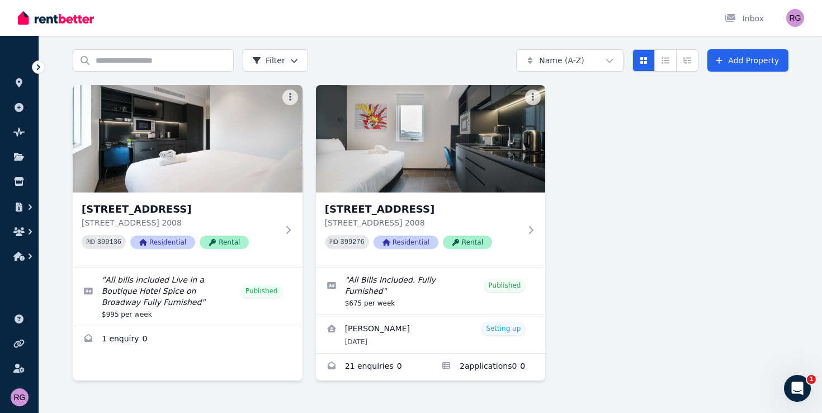
scroll to position [36, 0]
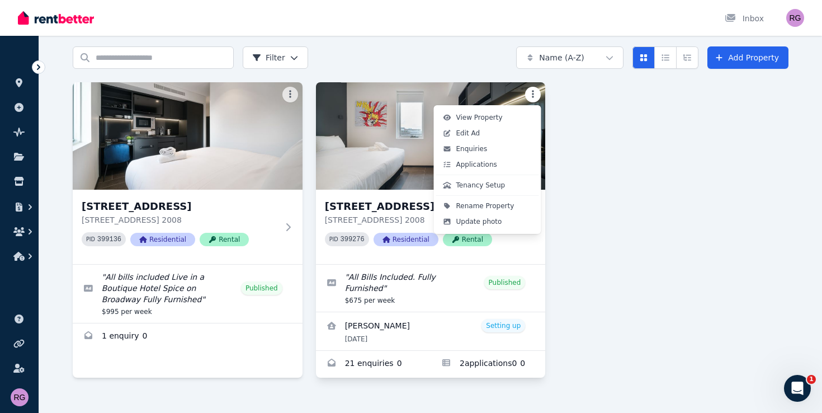
click at [534, 90] on html "Open main menu Inbox Open user menu ORGANISE Properties Add property Pulse BETA…" at bounding box center [411, 170] width 822 height 413
click at [508, 131] on link "Edit Ad" at bounding box center [487, 133] width 103 height 16
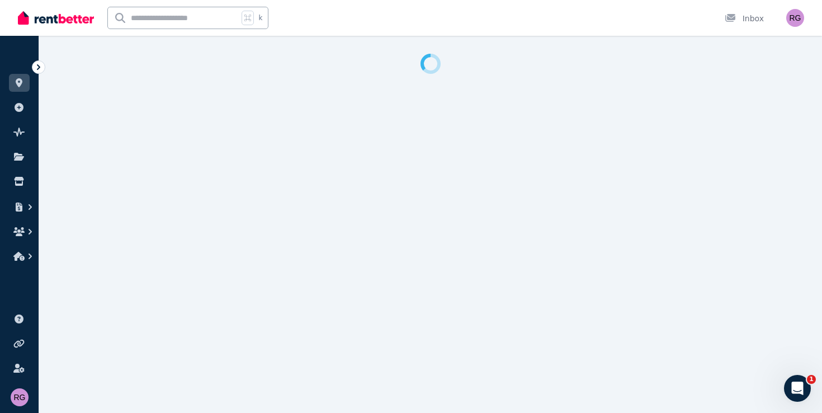
select select "**********"
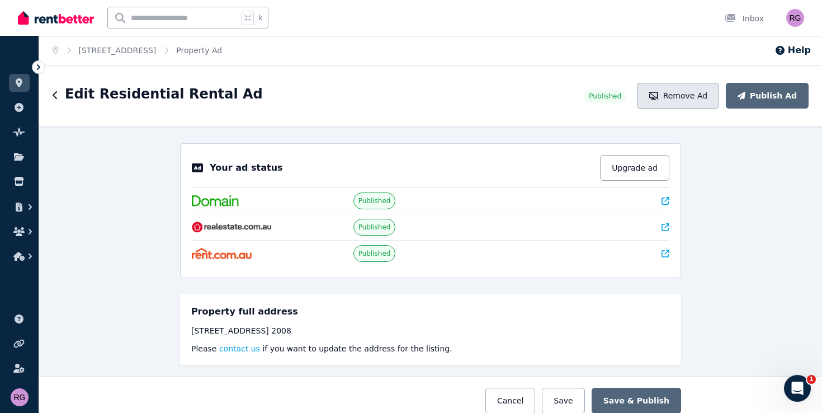
click at [698, 100] on button "Remove Ad" at bounding box center [678, 96] width 82 height 26
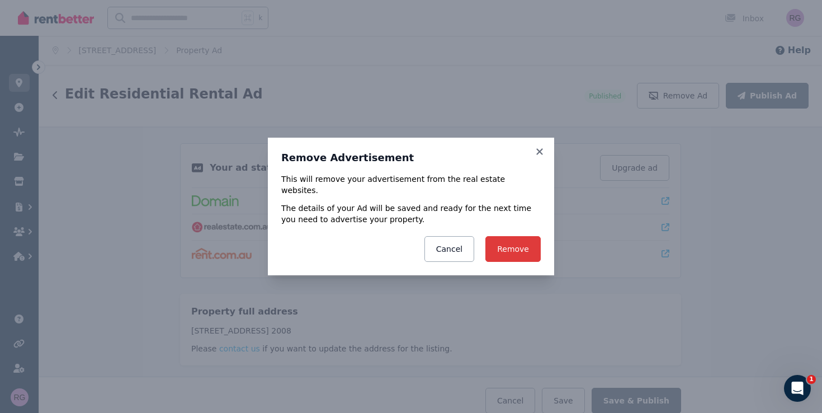
click at [514, 254] on button "Remove" at bounding box center [512, 249] width 55 height 26
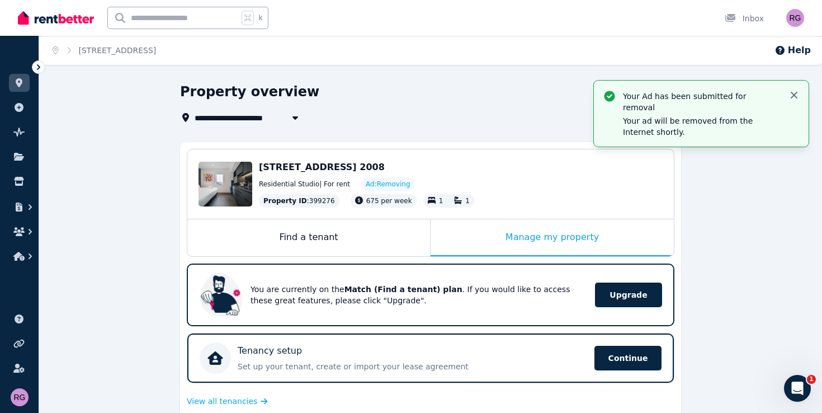
click at [794, 92] on icon "button" at bounding box center [793, 94] width 11 height 11
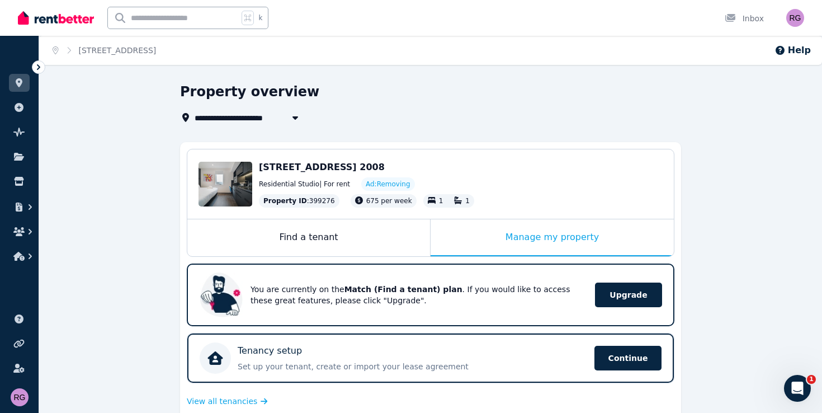
select select "**********"
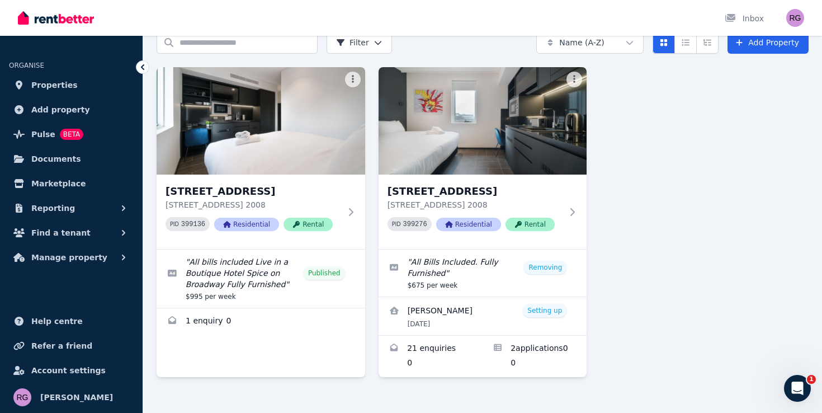
scroll to position [51, 0]
click at [573, 82] on html "Open main menu Inbox Open user menu ORGANISE Properties Add property Pulse BETA…" at bounding box center [411, 155] width 822 height 413
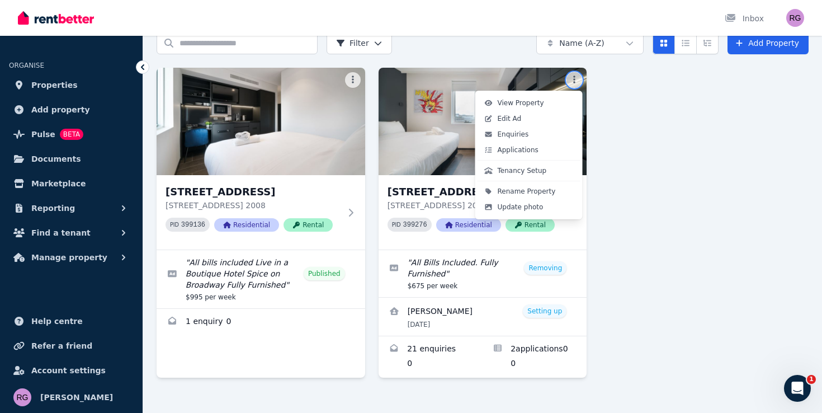
click at [649, 98] on html "Open main menu Inbox Open user menu ORGANISE Properties Add property Pulse BETA…" at bounding box center [411, 155] width 822 height 413
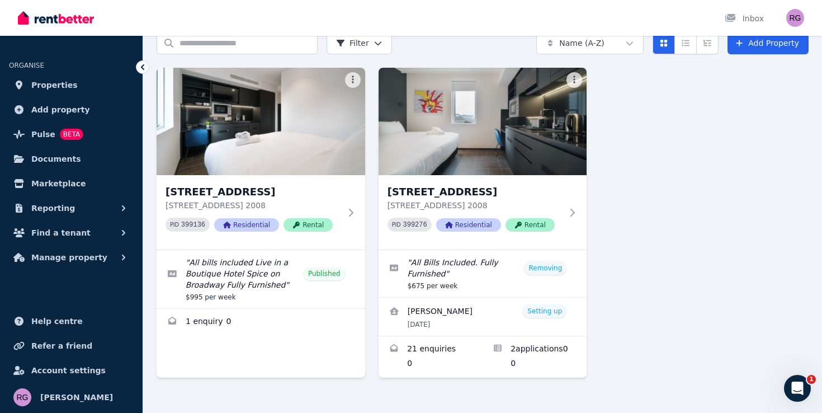
click at [636, 124] on div "[GEOGRAPHIC_DATA][STREET_ADDRESS] 399136 Residential Rental " All bills include…" at bounding box center [483, 223] width 652 height 310
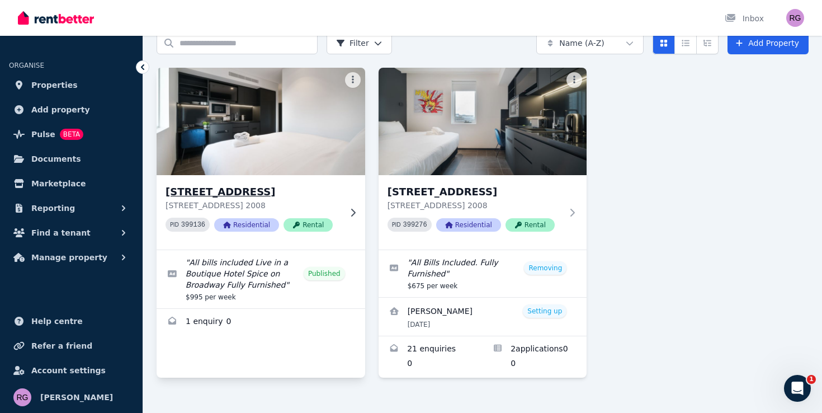
click at [283, 196] on h3 "[STREET_ADDRESS]" at bounding box center [252, 192] width 175 height 16
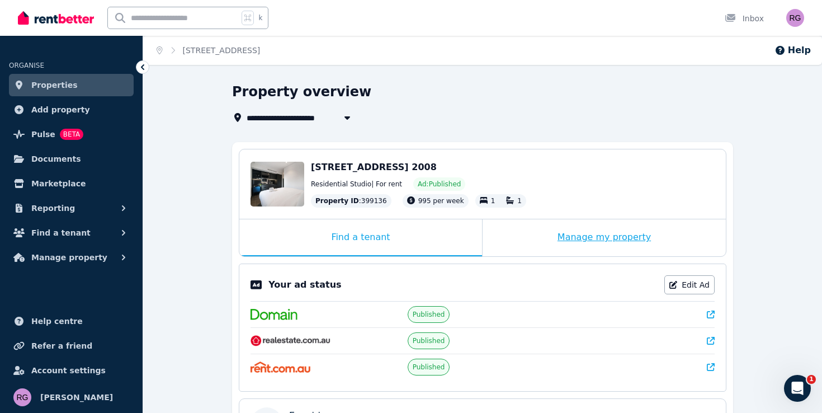
click at [638, 230] on div "Manage my property" at bounding box center [603, 237] width 243 height 37
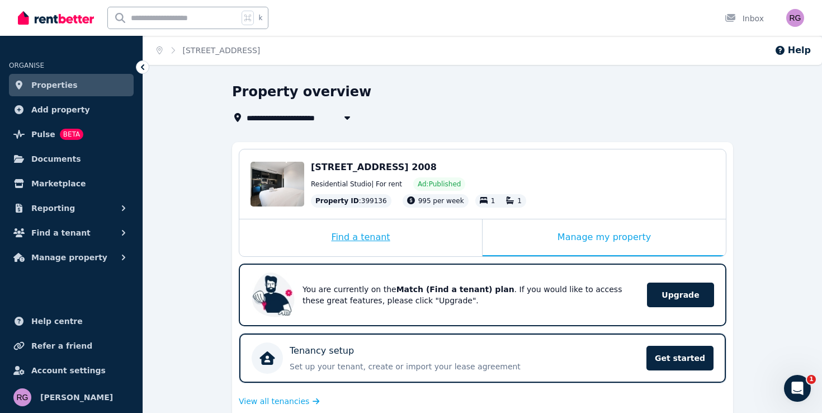
click at [408, 238] on div "Find a tenant" at bounding box center [360, 237] width 243 height 37
